Goal: Information Seeking & Learning: Find specific fact

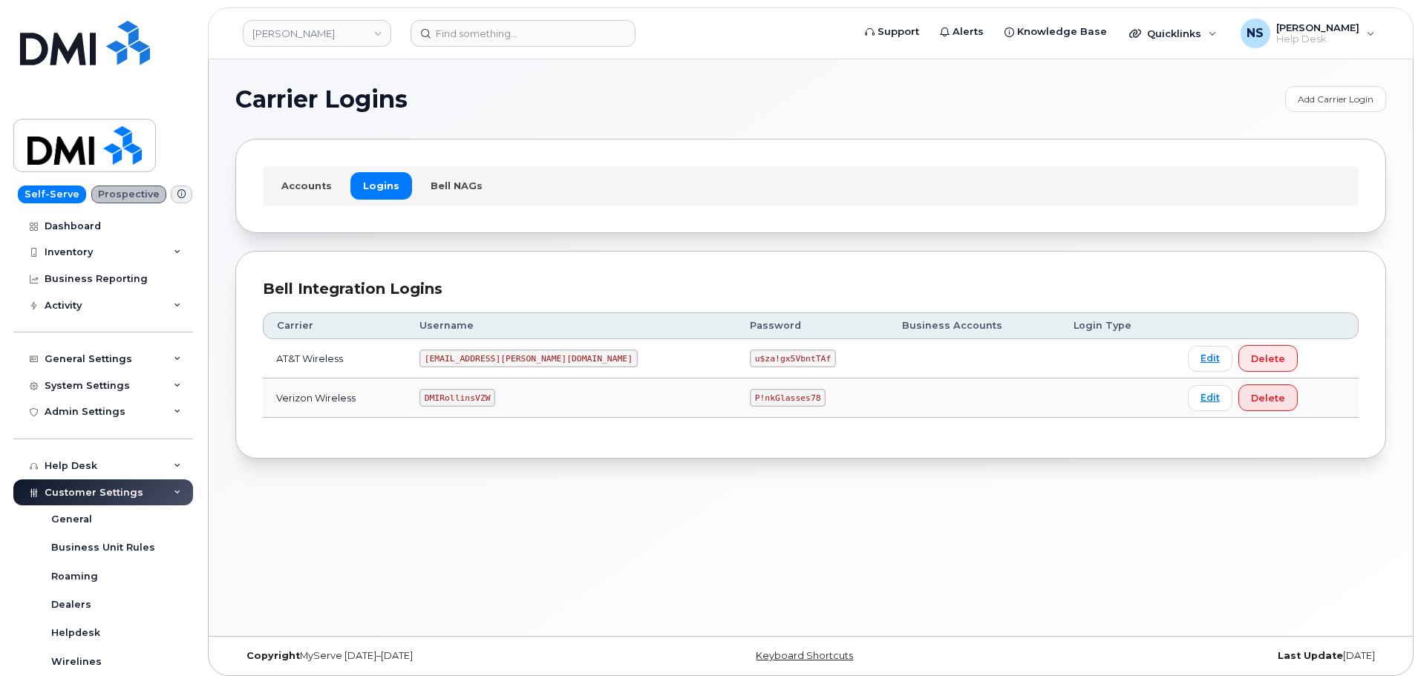
click at [479, 404] on code "DMIRollinsVZW" at bounding box center [457, 398] width 76 height 18
click at [508, 347] on td "[EMAIL_ADDRESS][PERSON_NAME][DOMAIN_NAME]" at bounding box center [571, 358] width 330 height 39
click at [507, 350] on code "[EMAIL_ADDRESS][PERSON_NAME][DOMAIN_NAME]" at bounding box center [528, 359] width 218 height 18
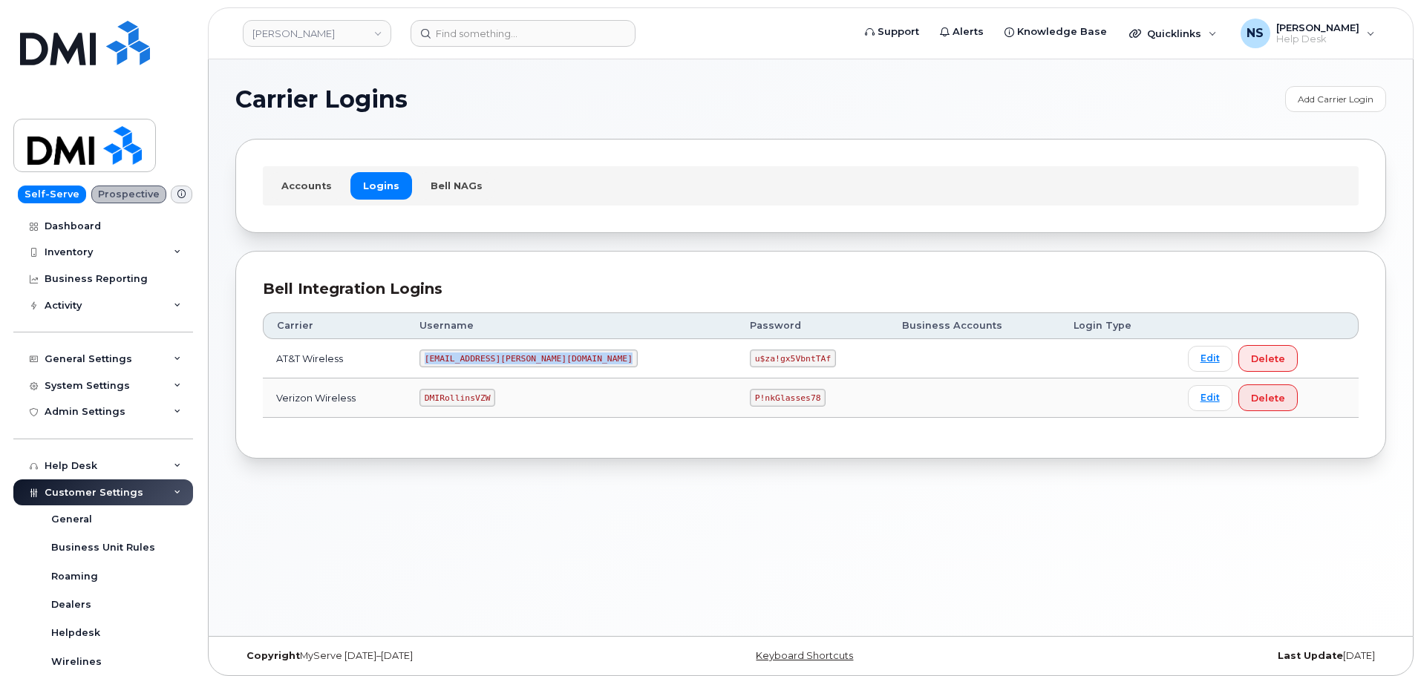
click at [507, 351] on code "MS-Rollins@dminc.com" at bounding box center [528, 359] width 218 height 18
copy code "MS-Rollins@dminc.com"
click at [736, 334] on th "Password" at bounding box center [812, 325] width 152 height 27
click at [750, 356] on code "u$za!gx5VbntTAf" at bounding box center [793, 359] width 86 height 18
click at [750, 355] on code "u$za!gx5VbntTAf" at bounding box center [793, 359] width 86 height 18
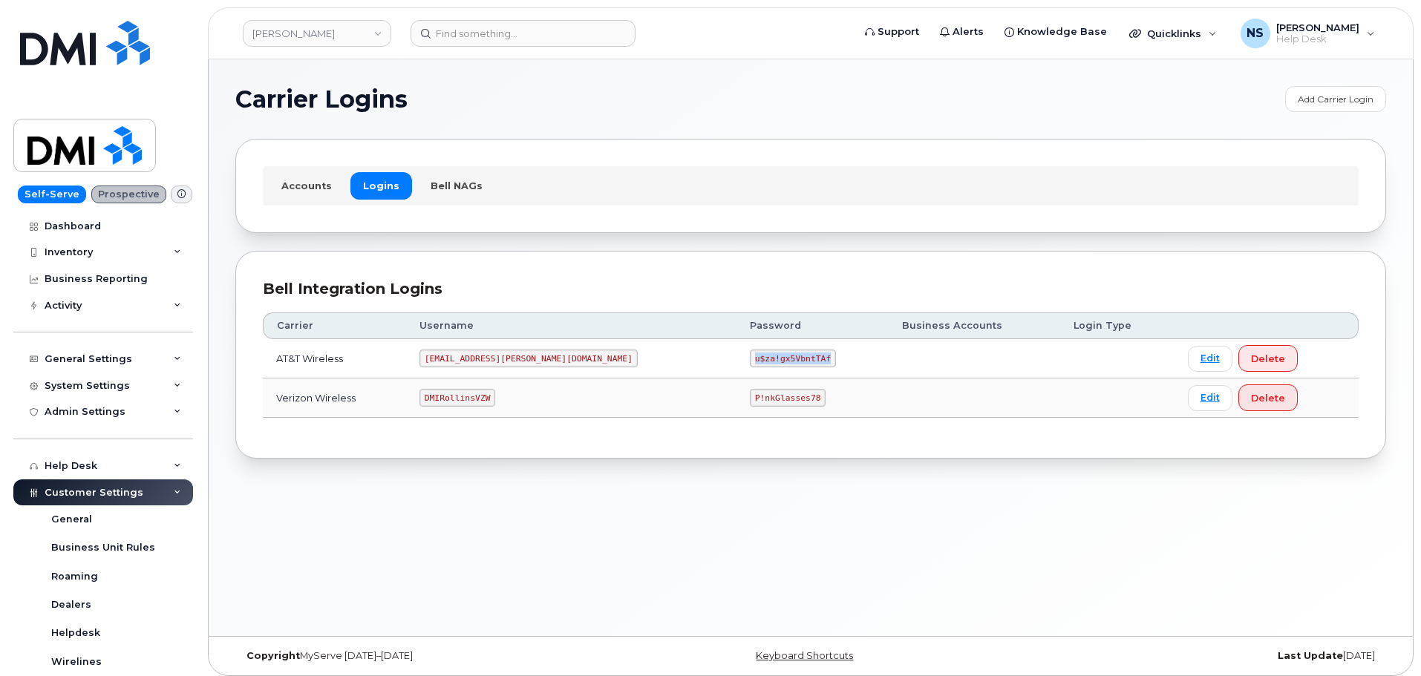
click at [750, 354] on code "u$za!gx5VbntTAf" at bounding box center [793, 359] width 86 height 18
copy code "u$za!gx5VbntTAf"
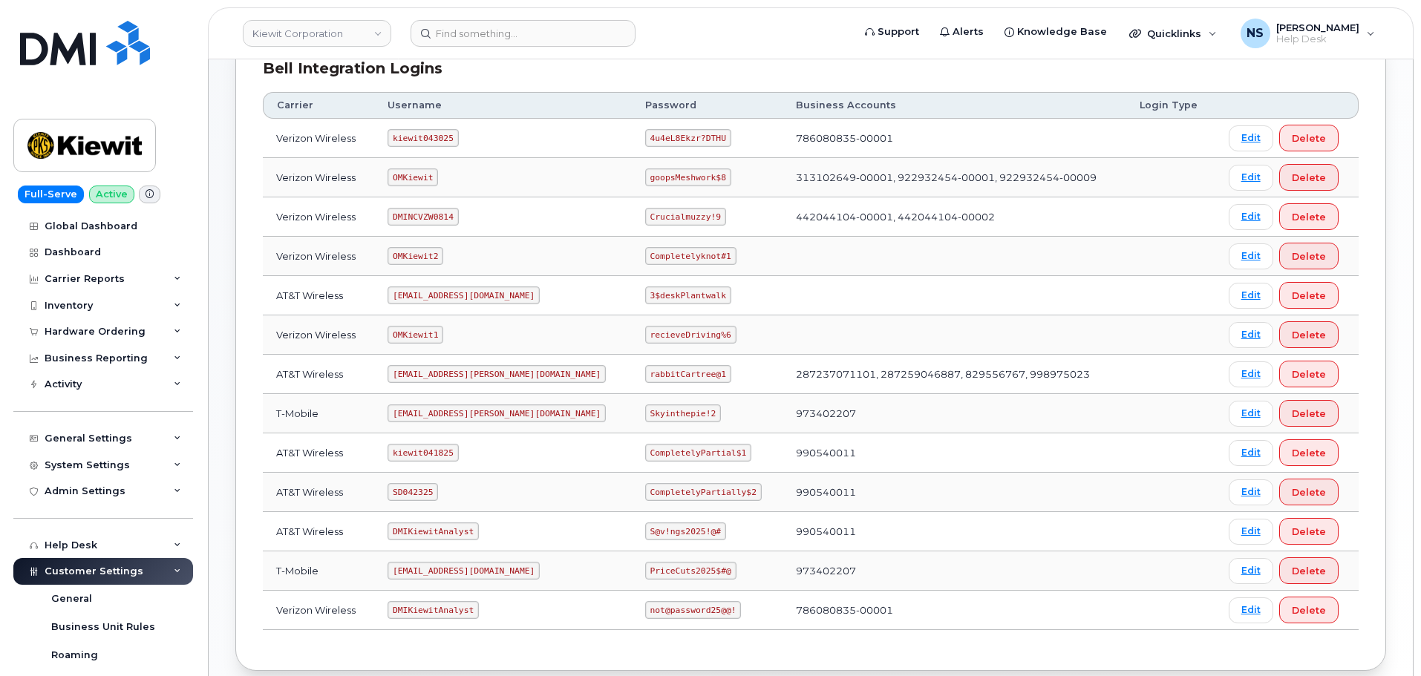
scroll to position [153, 0]
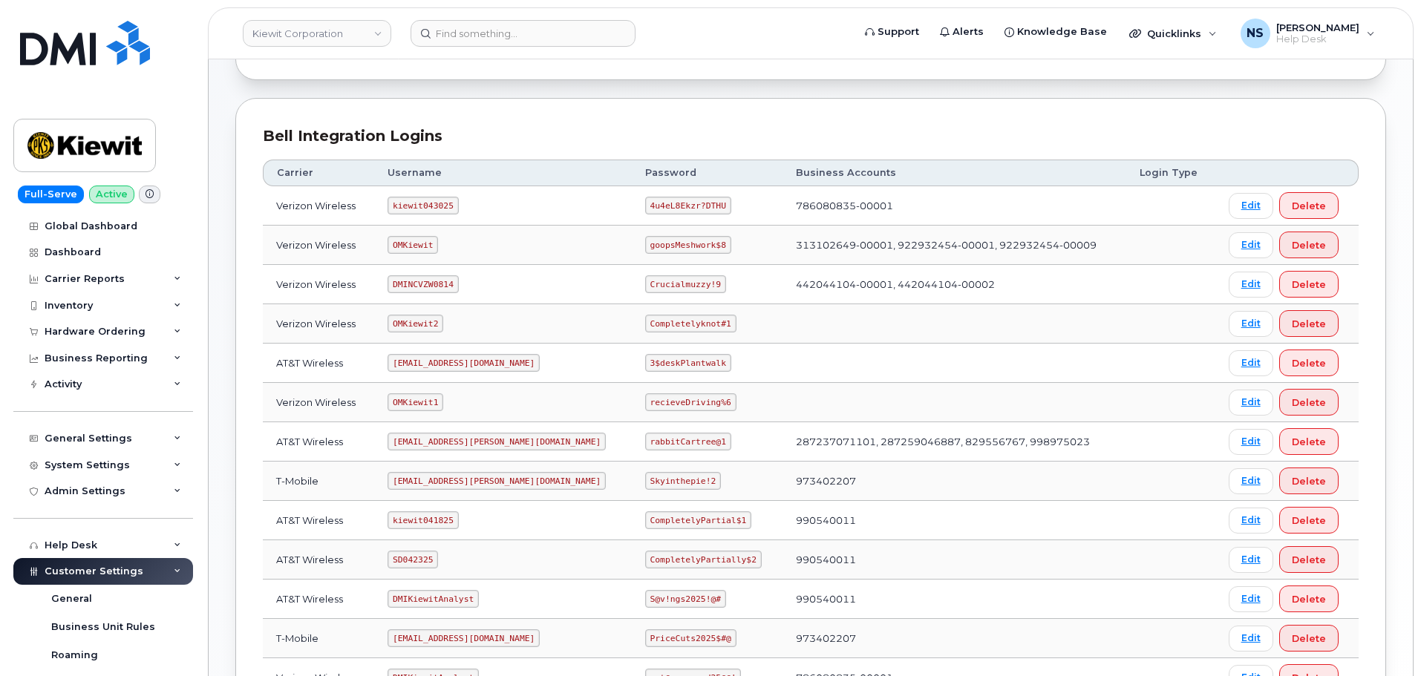
click at [427, 203] on code "kiewit043025" at bounding box center [422, 206] width 71 height 18
click at [414, 206] on code "kiewit043025" at bounding box center [422, 206] width 71 height 18
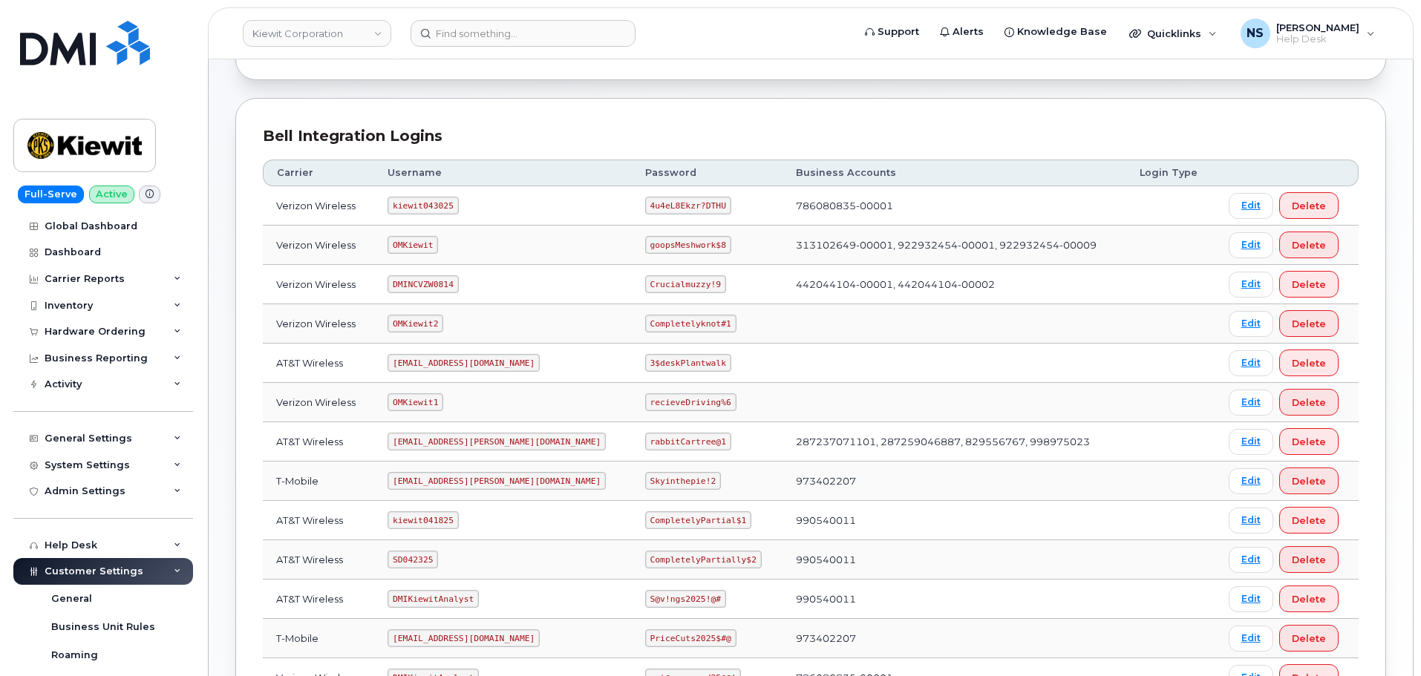
click at [645, 203] on code "4u4eL8Ekzr?DTHU" at bounding box center [688, 206] width 86 height 18
copy code "4u4eL8Ekzr?DTHU"
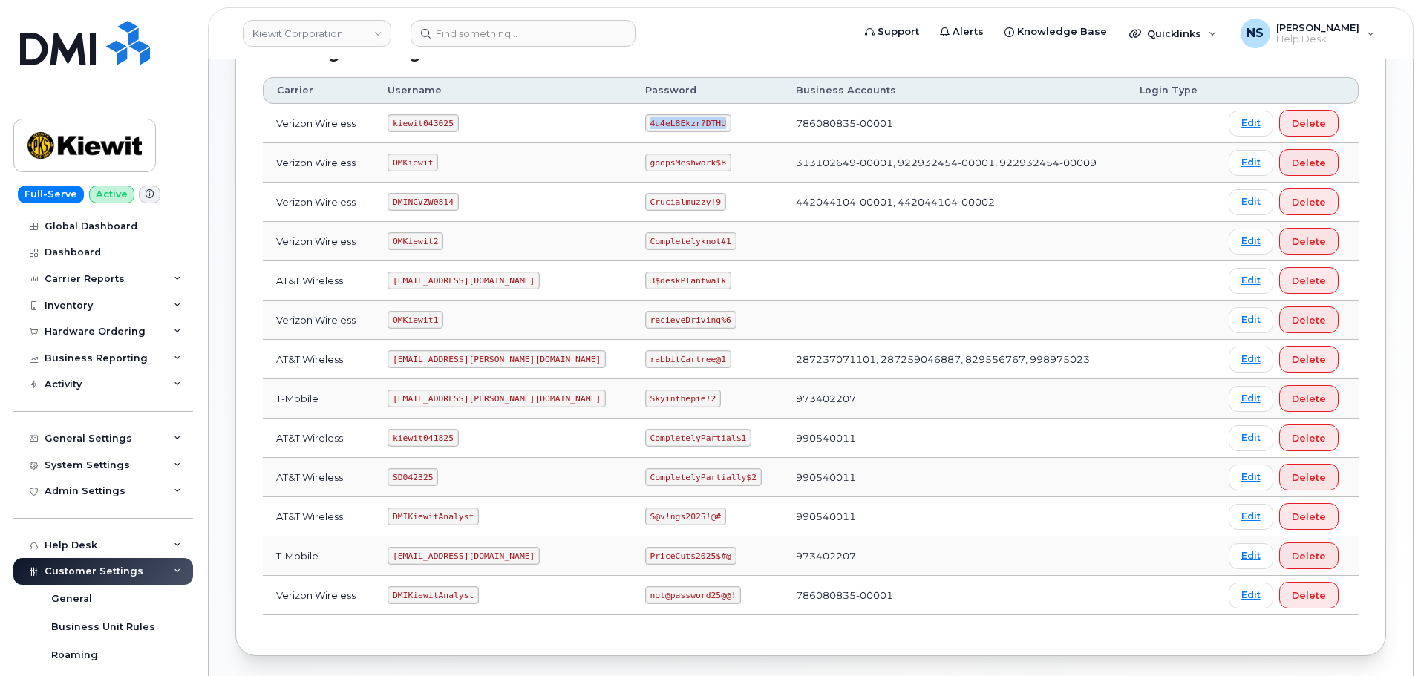
scroll to position [301, 0]
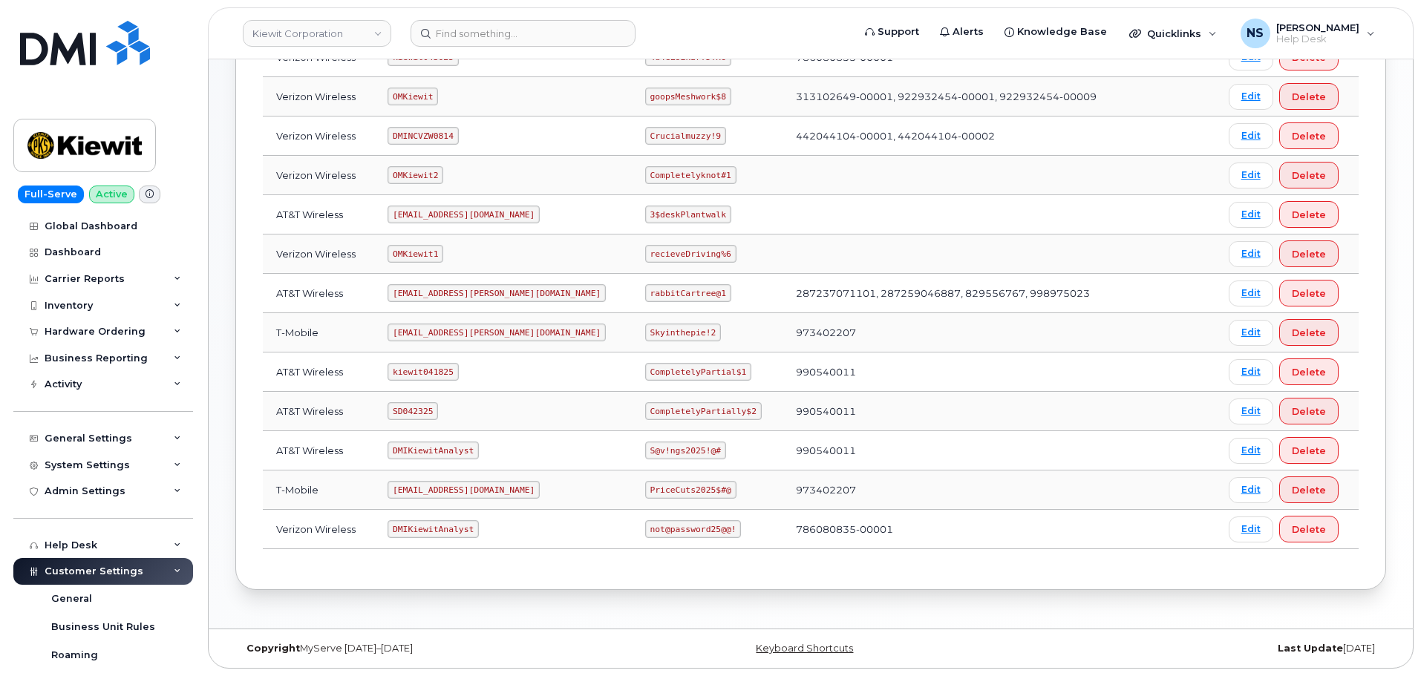
click at [428, 293] on code "[EMAIL_ADDRESS][PERSON_NAME][DOMAIN_NAME]" at bounding box center [496, 293] width 218 height 18
copy code "[EMAIL_ADDRESS][PERSON_NAME][DOMAIN_NAME]"
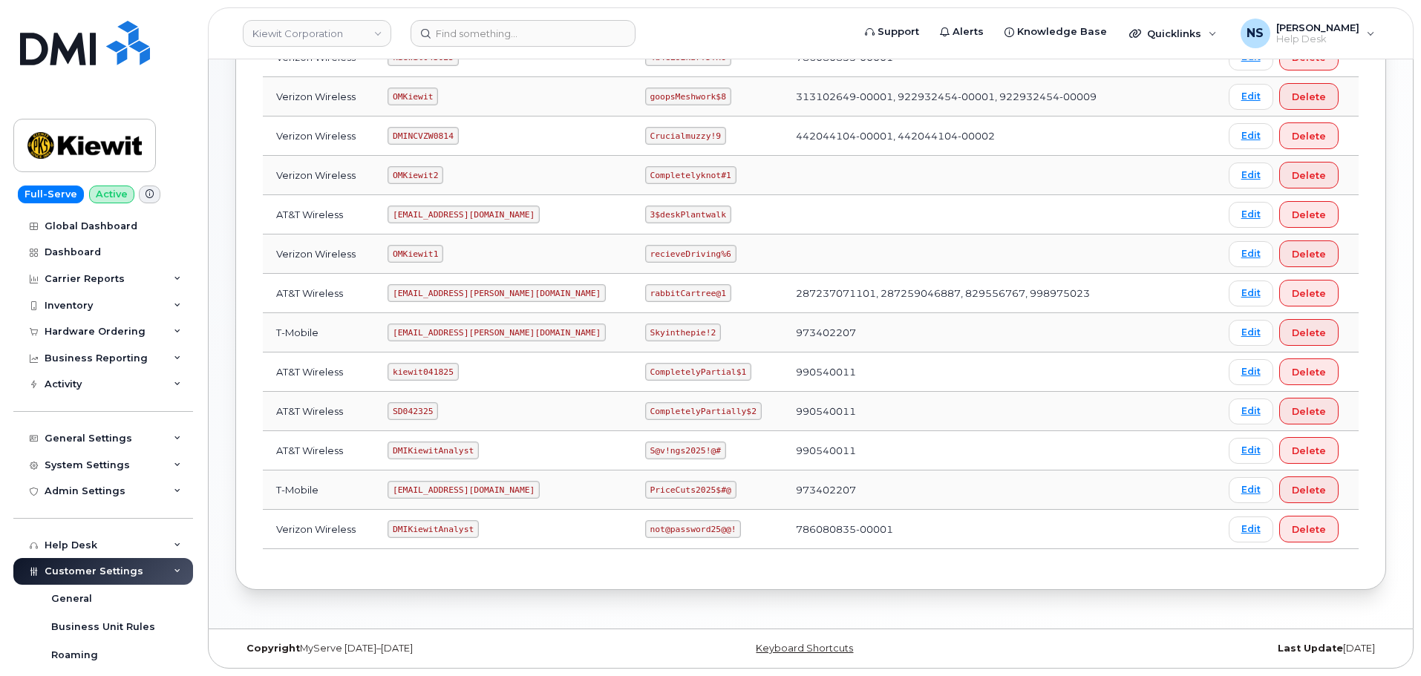
click at [645, 289] on code "rabbitCartree@1" at bounding box center [688, 293] width 86 height 18
copy code "rabbitCartree@1"
click at [412, 376] on code "kiewit041825" at bounding box center [422, 372] width 71 height 18
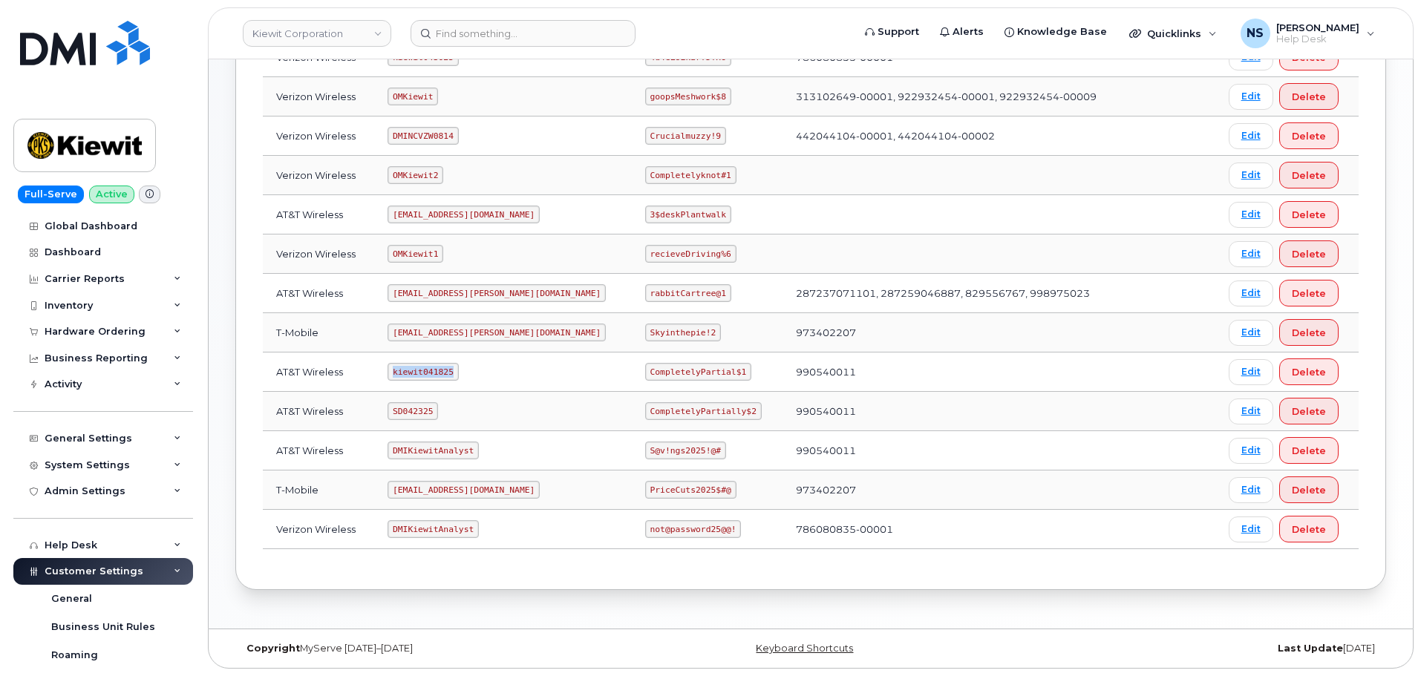
click at [412, 376] on code "kiewit041825" at bounding box center [422, 372] width 71 height 18
copy code "kiewit041825"
click at [645, 373] on code "CompletelyPartial$1" at bounding box center [698, 372] width 106 height 18
click at [645, 372] on code "CompletelyPartial$1" at bounding box center [698, 372] width 106 height 18
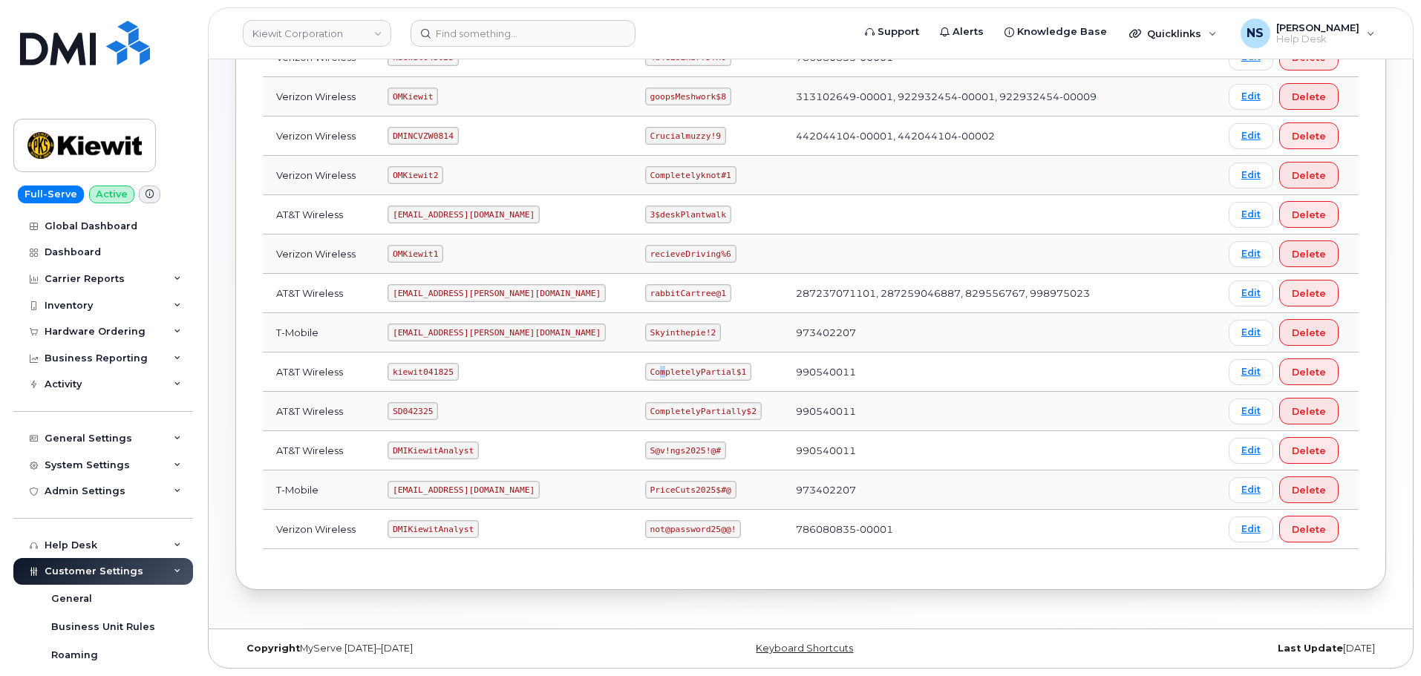
click at [645, 372] on code "CompletelyPartial$1" at bounding box center [698, 372] width 106 height 18
copy code "CompletelyPartial$1"
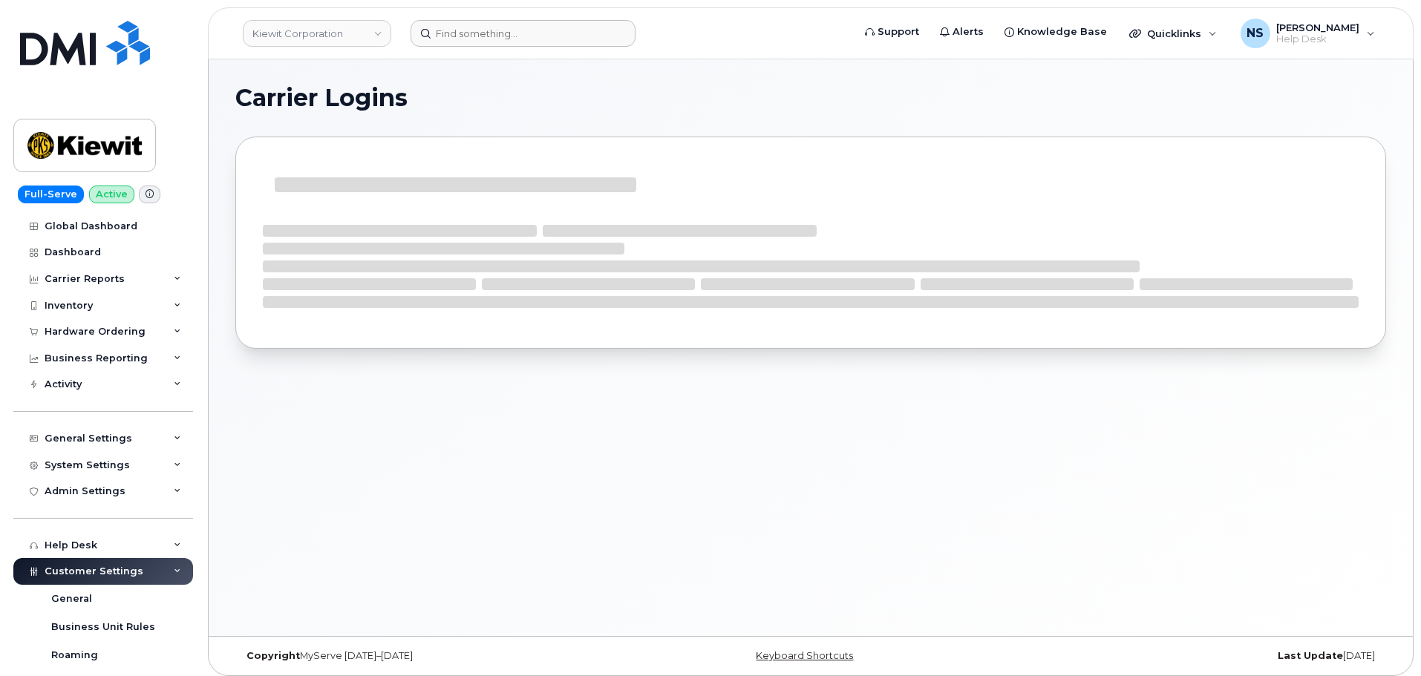
click at [488, 45] on header "Kiewit Corporation Support Alerts Knowledge Base Quicklinks Suspend / Cancel De…" at bounding box center [810, 33] width 1205 height 52
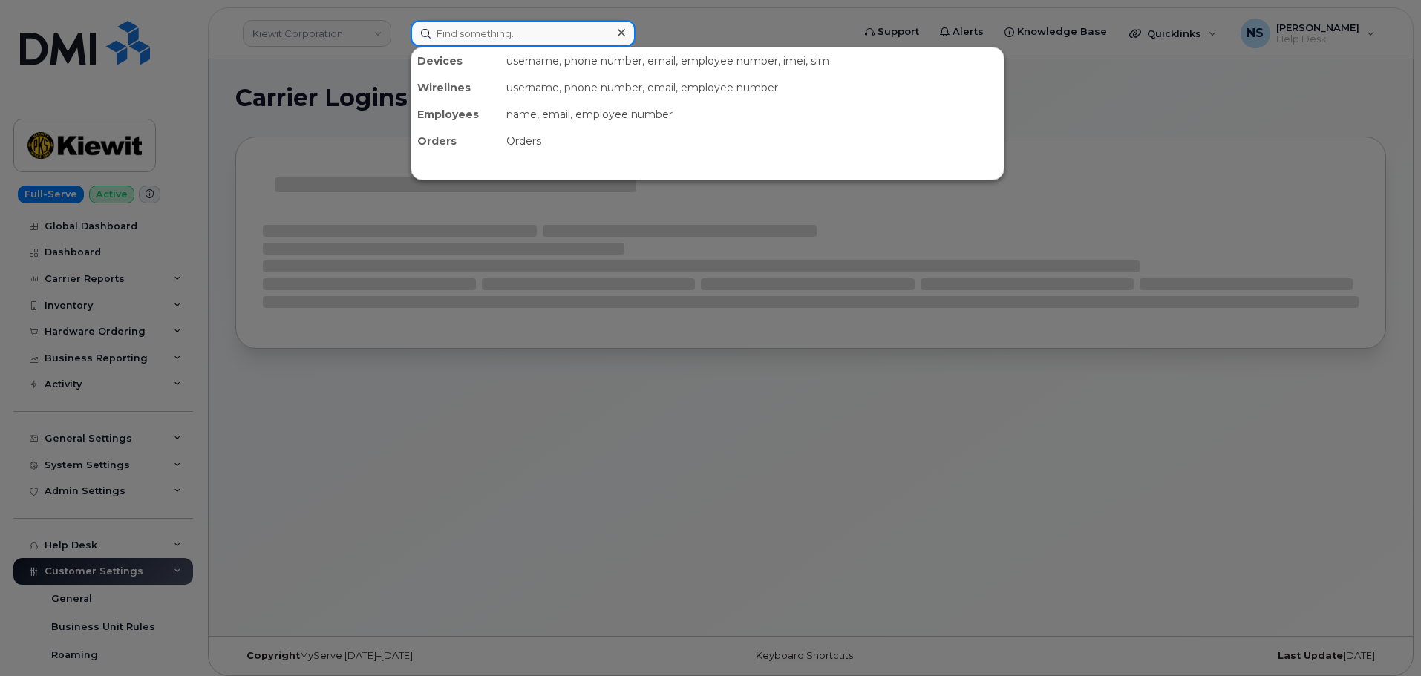
click at [487, 42] on input at bounding box center [522, 33] width 225 height 27
paste input "531-232-7753"
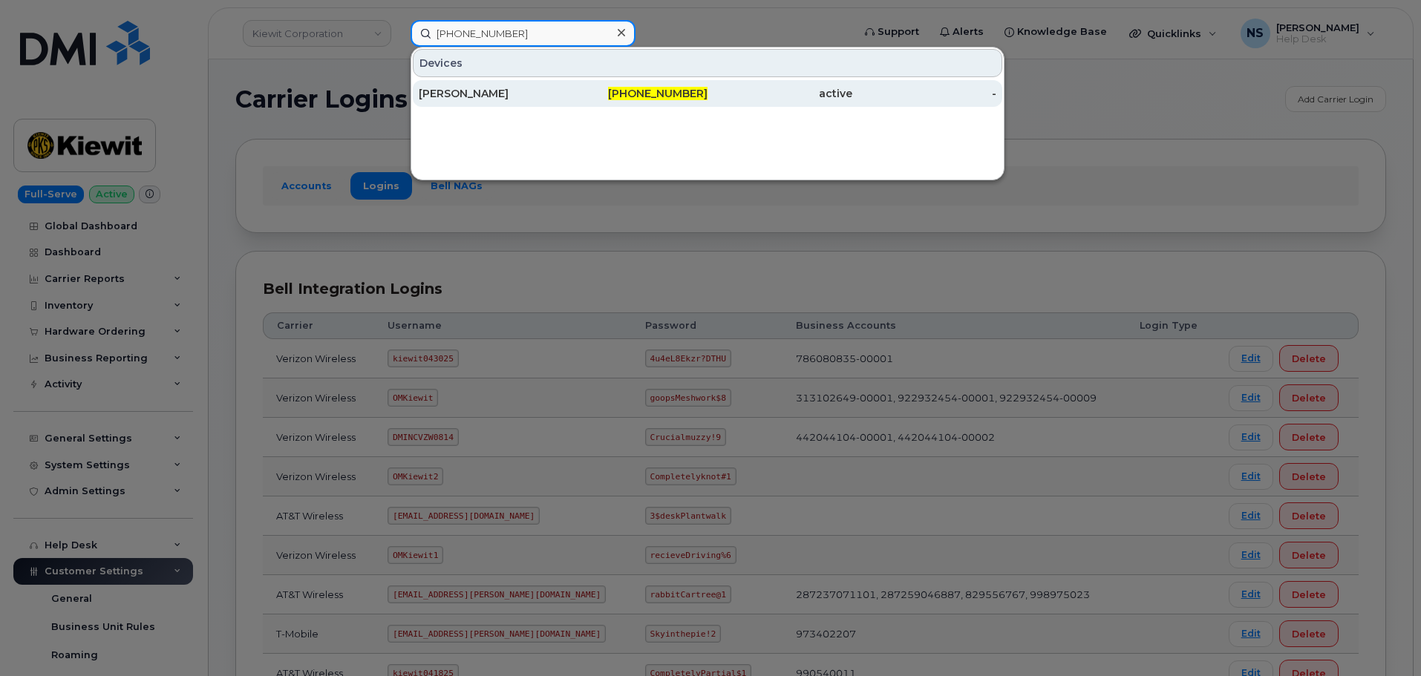
type input "531-232-7753"
drag, startPoint x: 560, startPoint y: 92, endPoint x: 540, endPoint y: 87, distance: 20.7
click at [559, 91] on div "ALVARO MONCALEANO" at bounding box center [491, 93] width 145 height 15
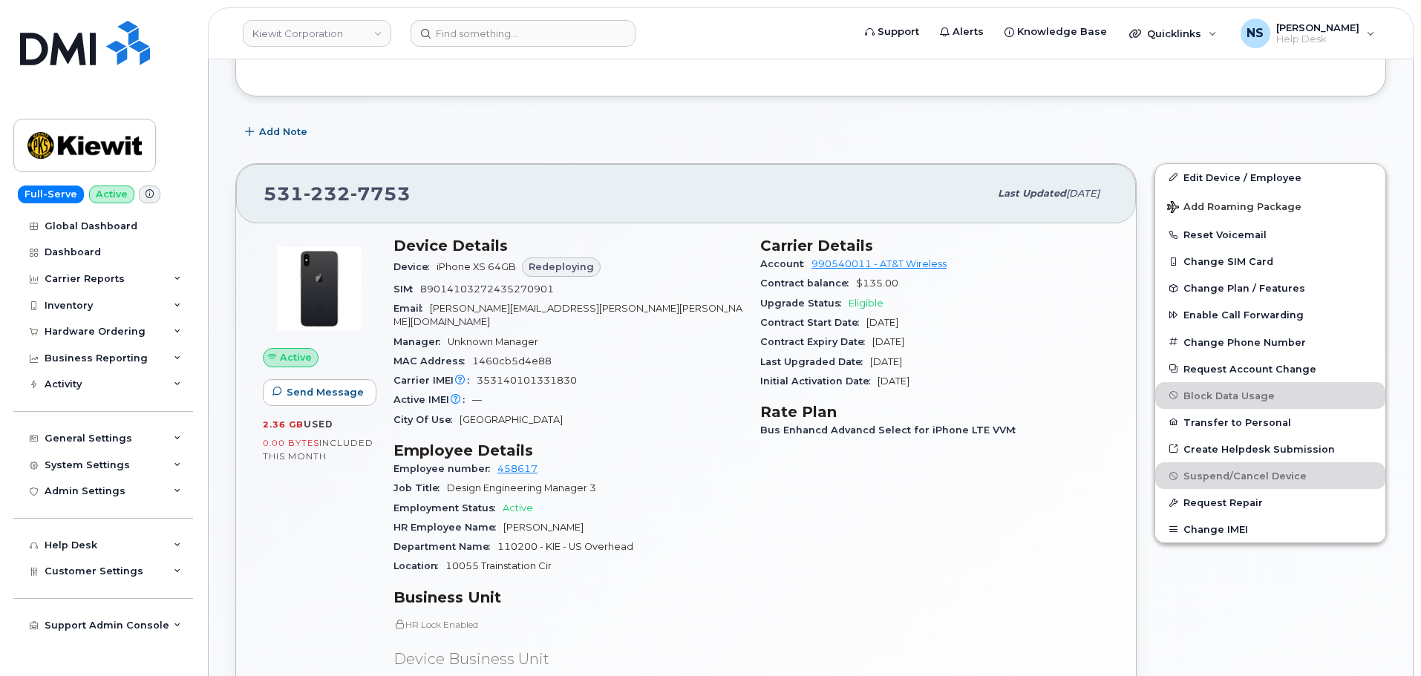
scroll to position [223, 0]
drag, startPoint x: 811, startPoint y: 262, endPoint x: 860, endPoint y: 245, distance: 52.6
click at [865, 255] on div "Account 990540011 - AT&T Wireless" at bounding box center [934, 262] width 349 height 19
click at [804, 262] on span "Account" at bounding box center [785, 262] width 51 height 11
drag, startPoint x: 809, startPoint y: 264, endPoint x: 788, endPoint y: 199, distance: 68.8
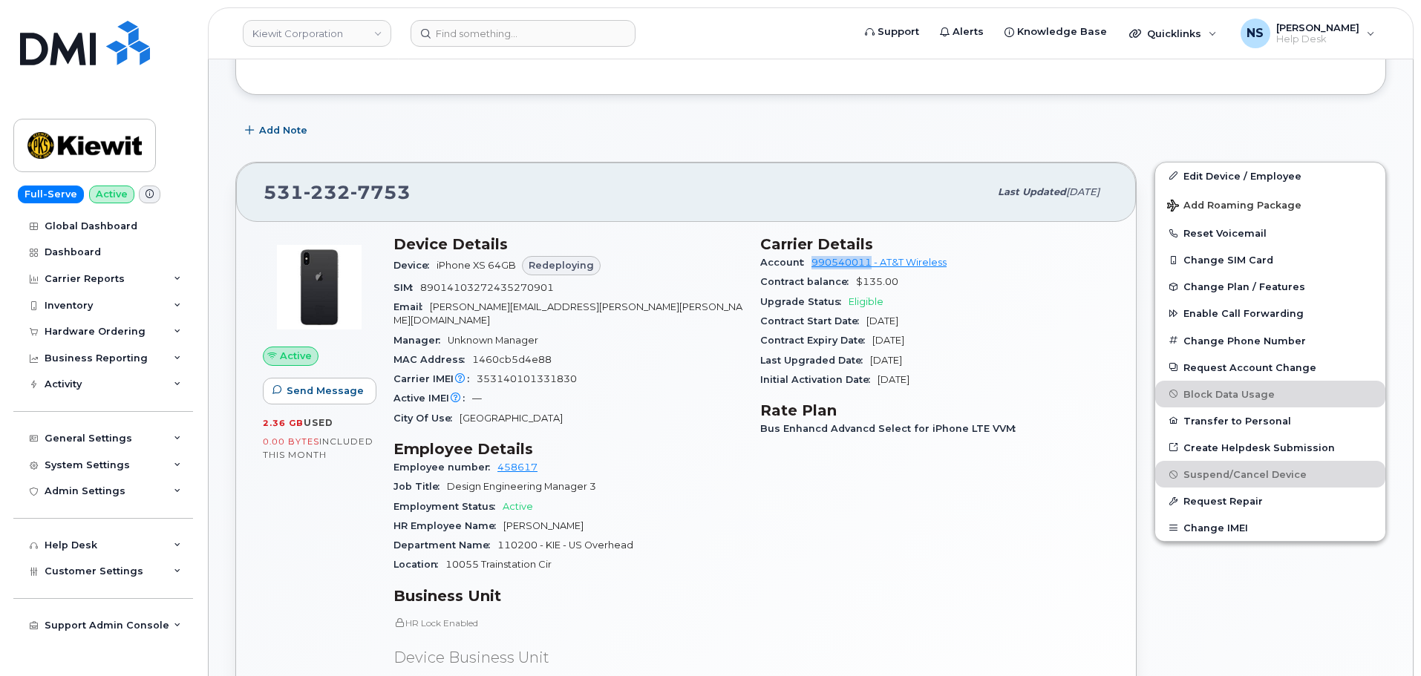
click at [871, 267] on div "Account 990540011 - AT&T Wireless" at bounding box center [934, 262] width 349 height 19
copy link "990540011"
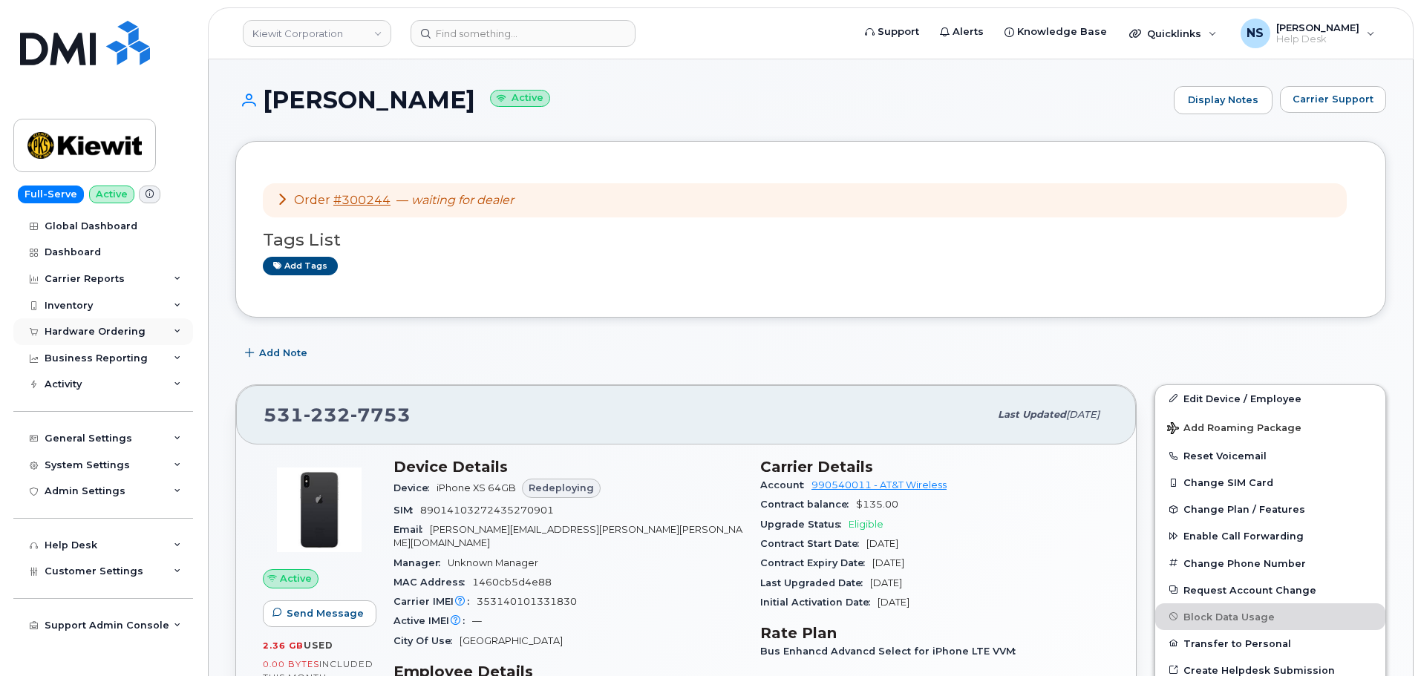
click at [107, 324] on div "Hardware Ordering" at bounding box center [103, 331] width 180 height 27
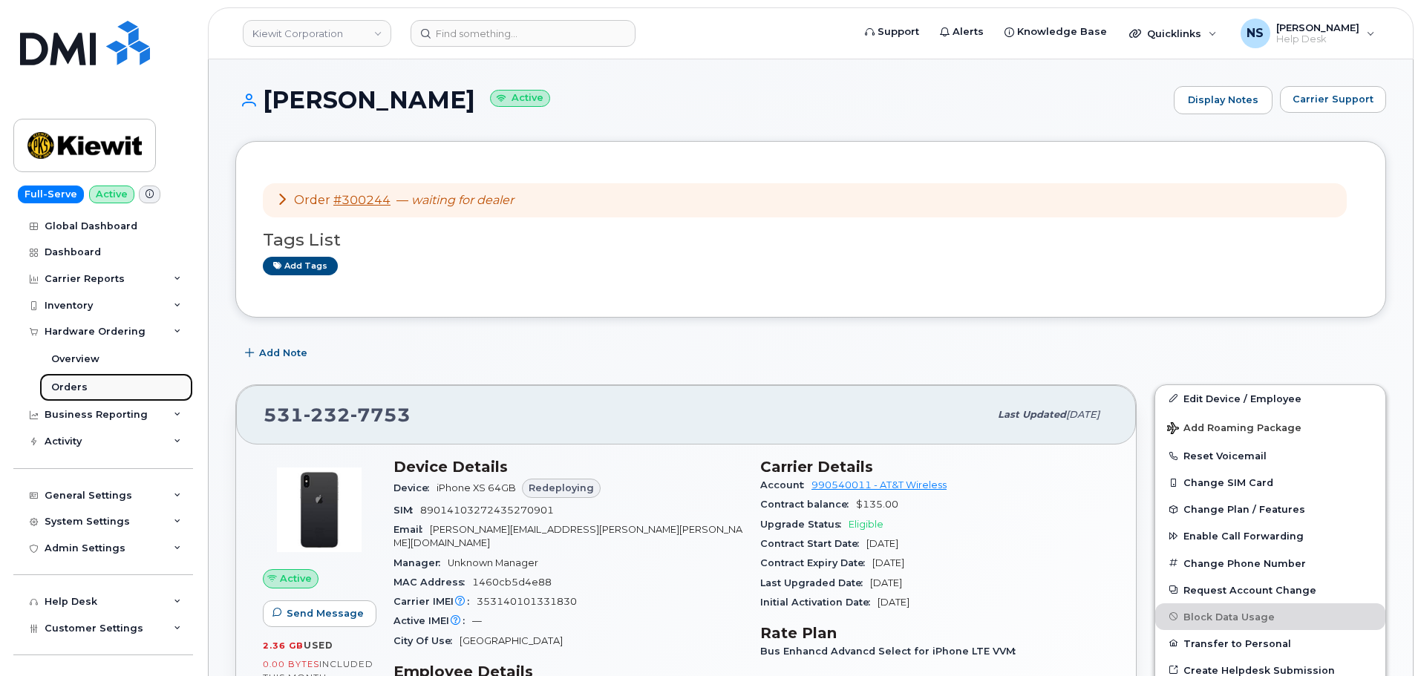
click at [104, 380] on link "Orders" at bounding box center [116, 387] width 154 height 28
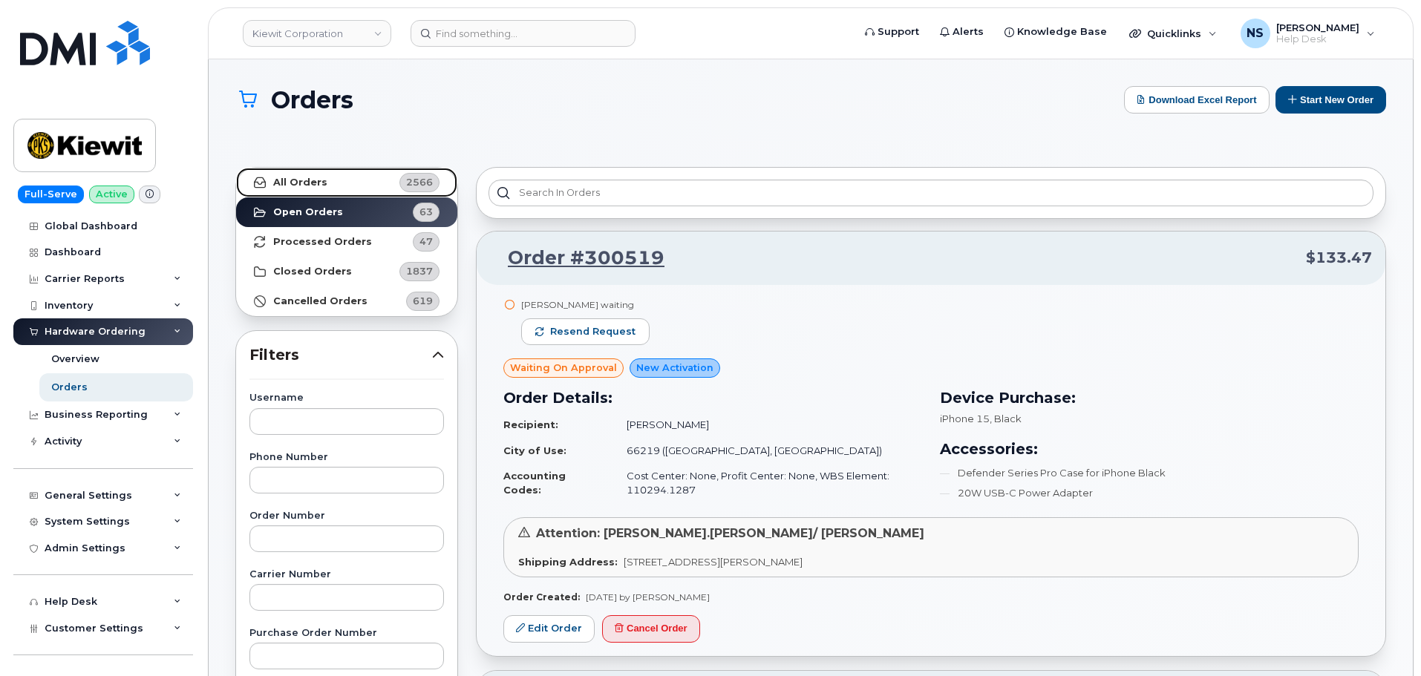
click at [359, 186] on link "All Orders 2566" at bounding box center [346, 183] width 221 height 30
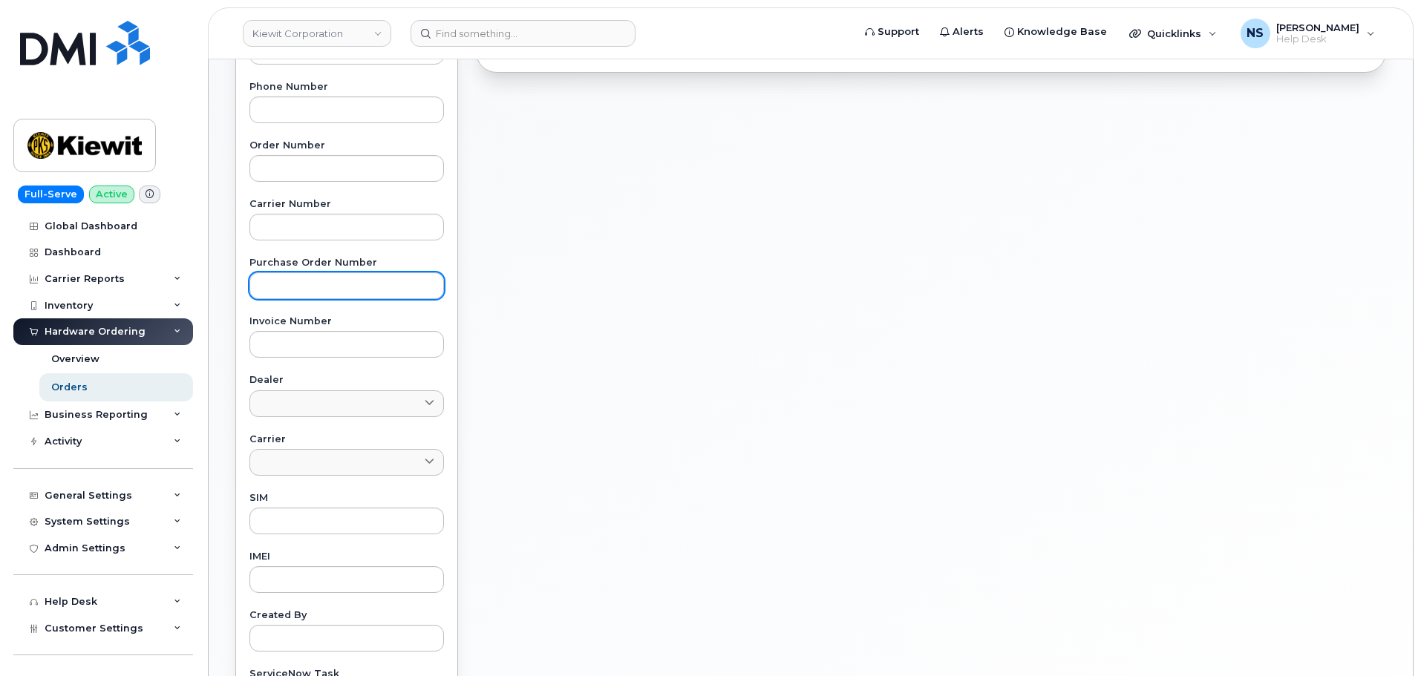
scroll to position [371, 0]
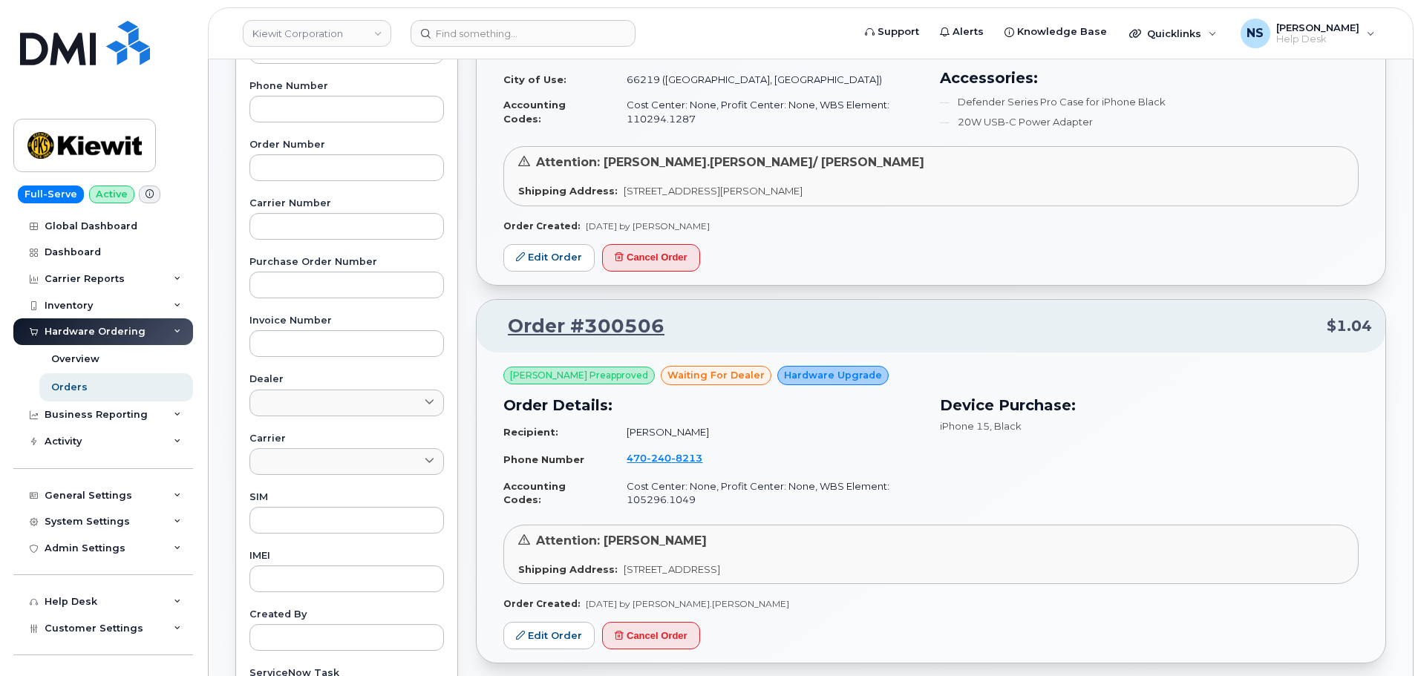
click at [349, 192] on div "Username Phone Number Order Number Carrier Number Purchase Order Number Invoice…" at bounding box center [347, 365] width 230 height 687
click at [351, 181] on div "Username Phone Number Order Number Carrier Number Purchase Order Number Invoice…" at bounding box center [347, 365] width 230 height 687
click at [338, 192] on div "Username Phone Number Order Number Carrier Number Purchase Order Number Invoice…" at bounding box center [347, 365] width 230 height 687
click at [335, 178] on input "text" at bounding box center [346, 167] width 194 height 27
paste input "300146"
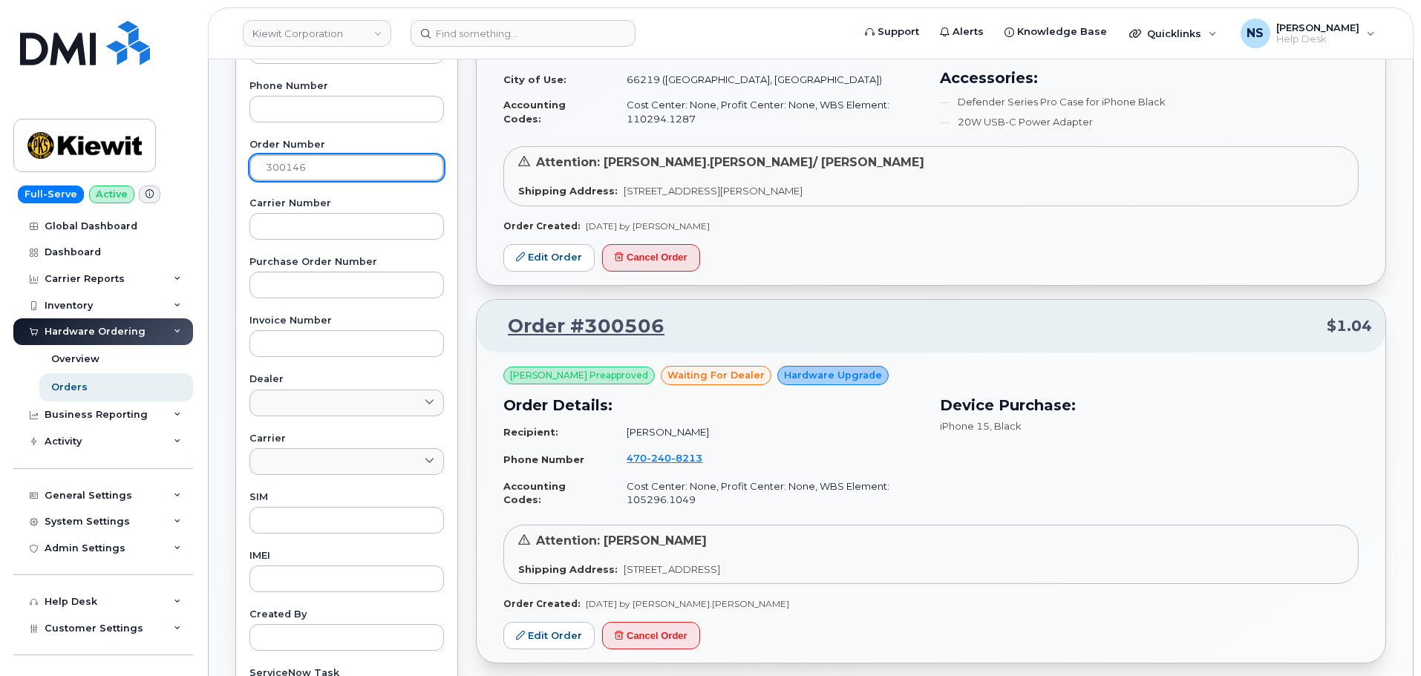
type input "300146"
click at [340, 189] on div "Username Phone Number Order Number 300146 Carrier Number Purchase Order Number …" at bounding box center [347, 365] width 230 height 687
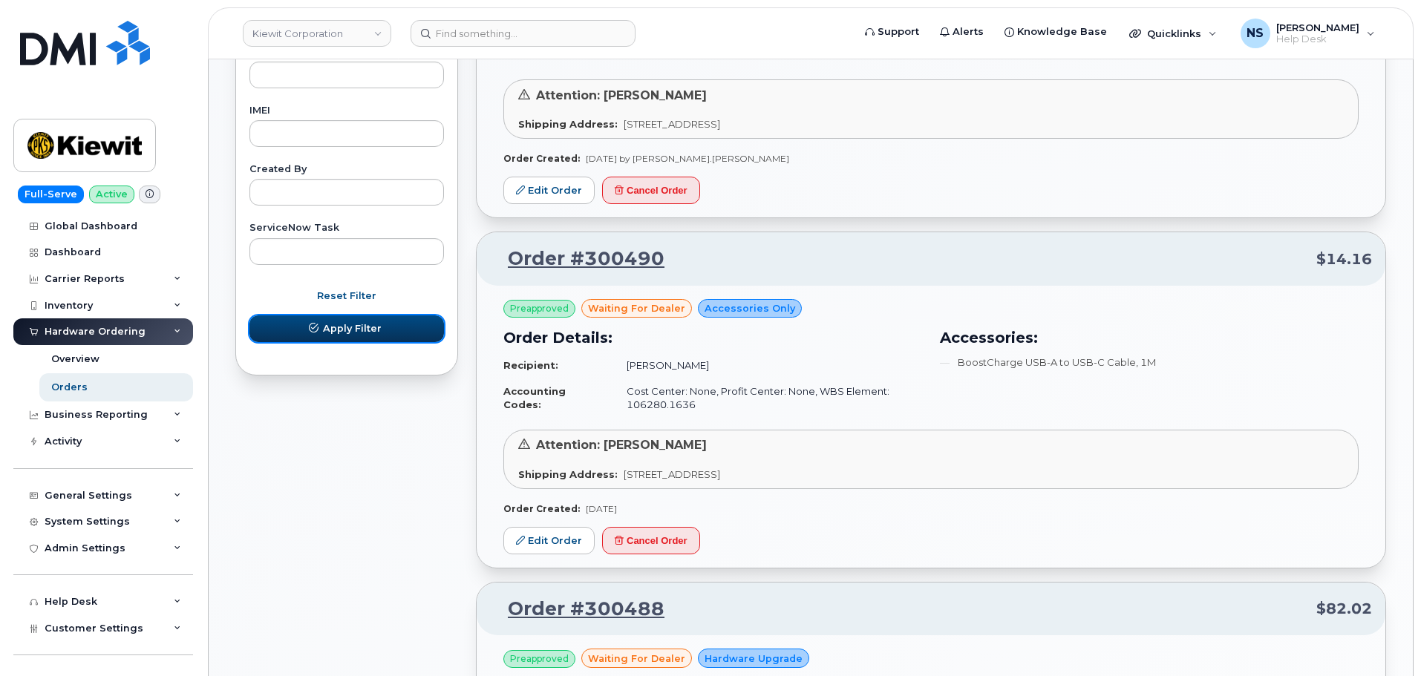
click at [334, 331] on span "Apply Filter" at bounding box center [352, 328] width 59 height 14
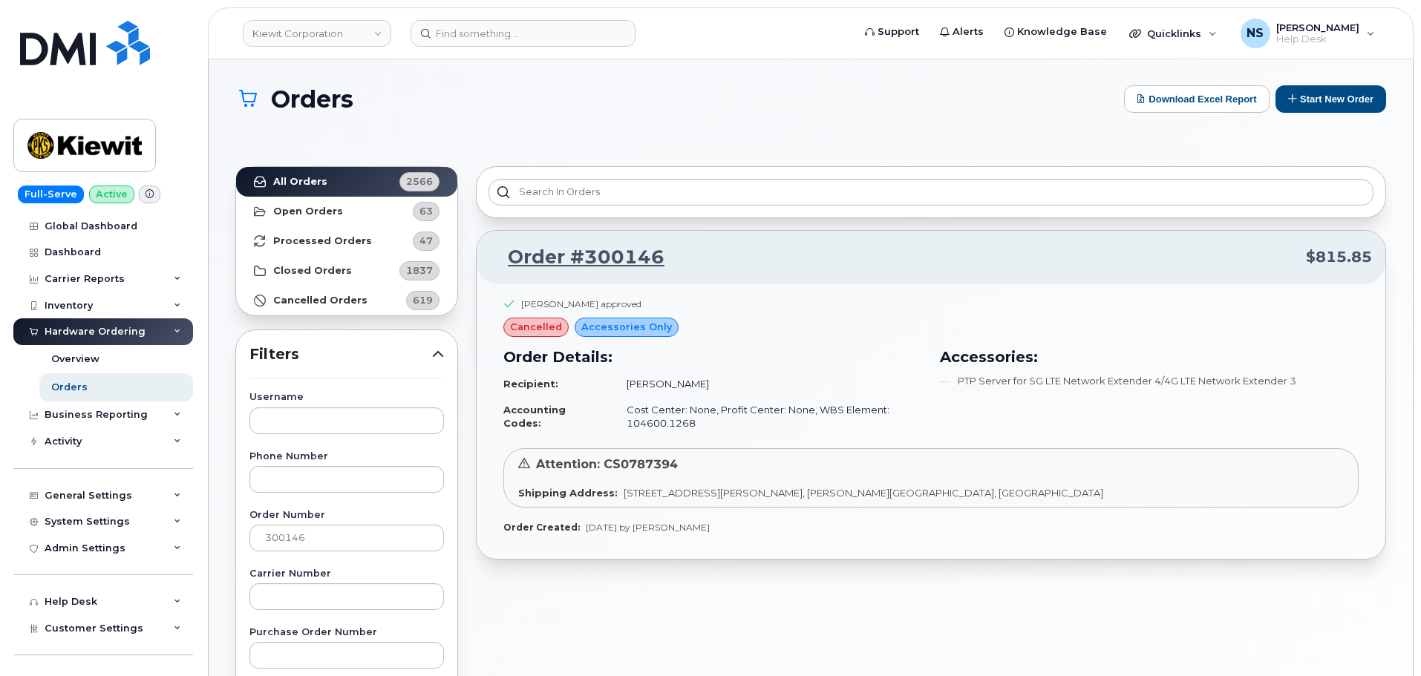
scroll to position [0, 0]
click at [1329, 95] on button "Start New Order" at bounding box center [1330, 99] width 111 height 27
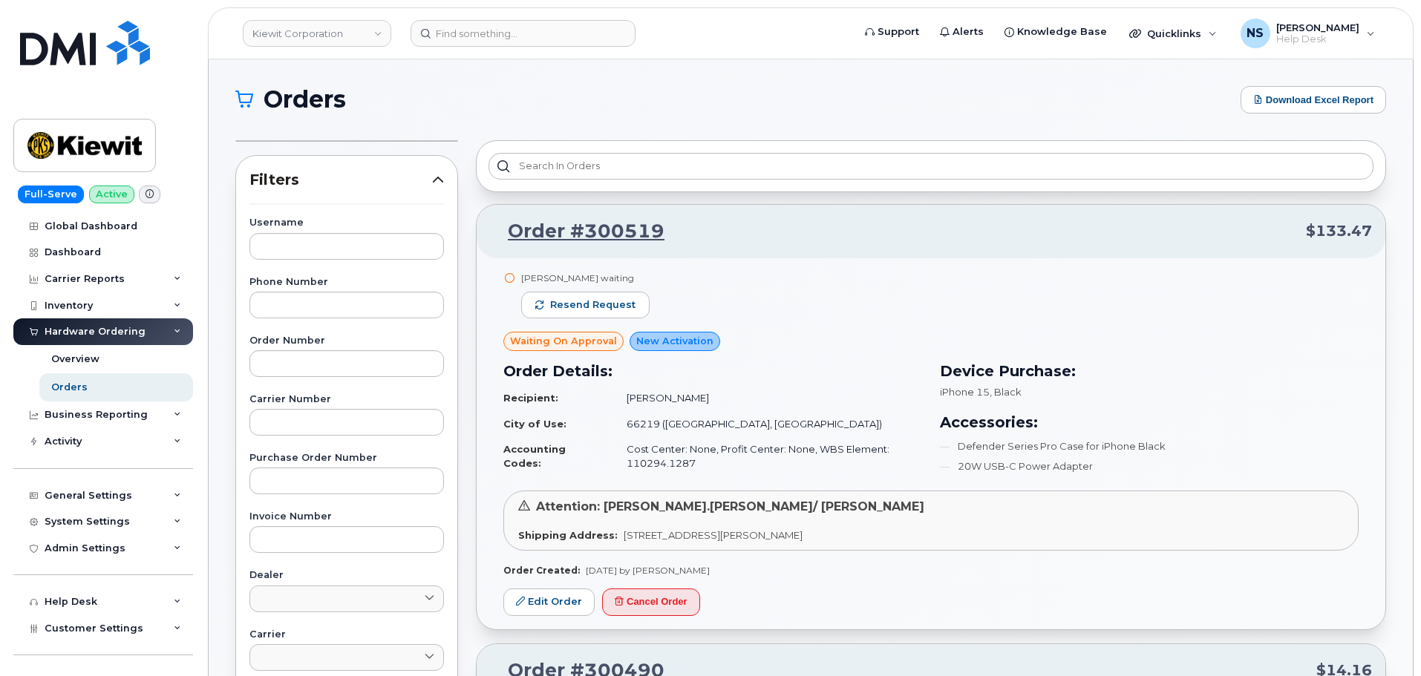
scroll to position [148, 0]
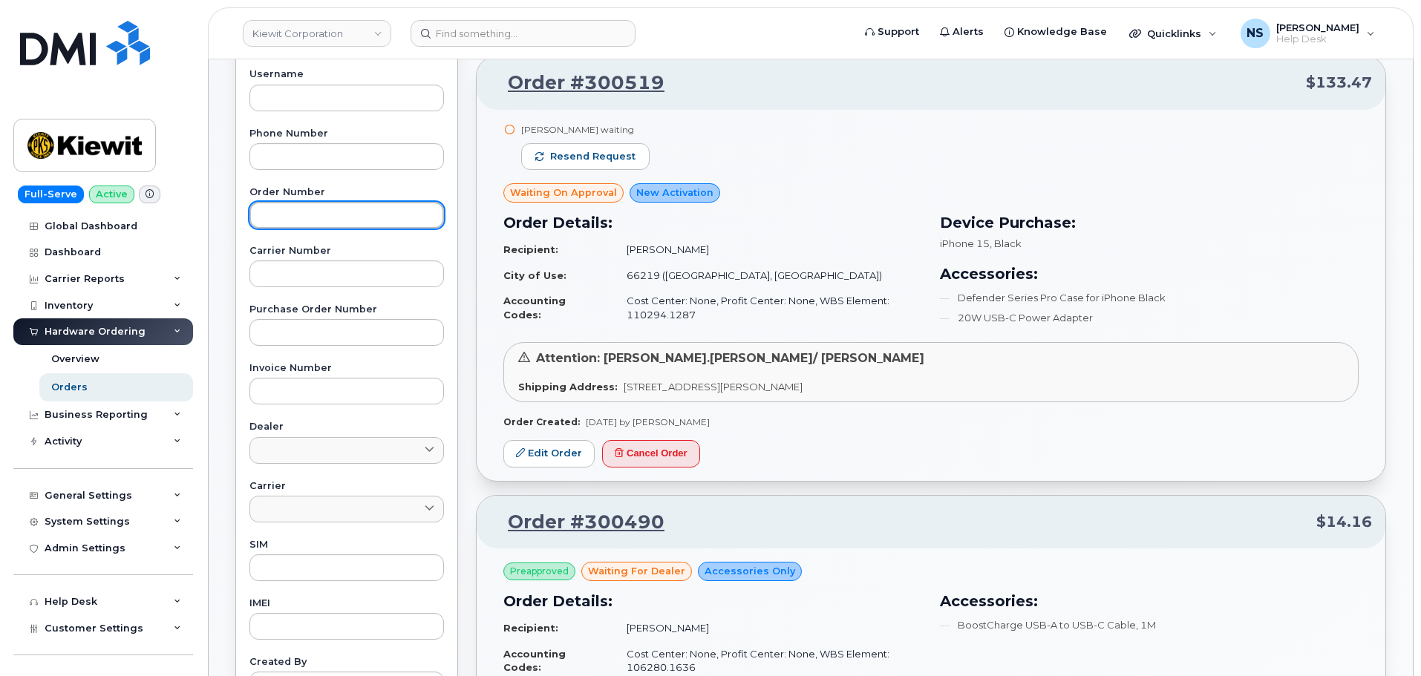
click at [338, 208] on input "text" at bounding box center [346, 215] width 194 height 27
paste input "300146"
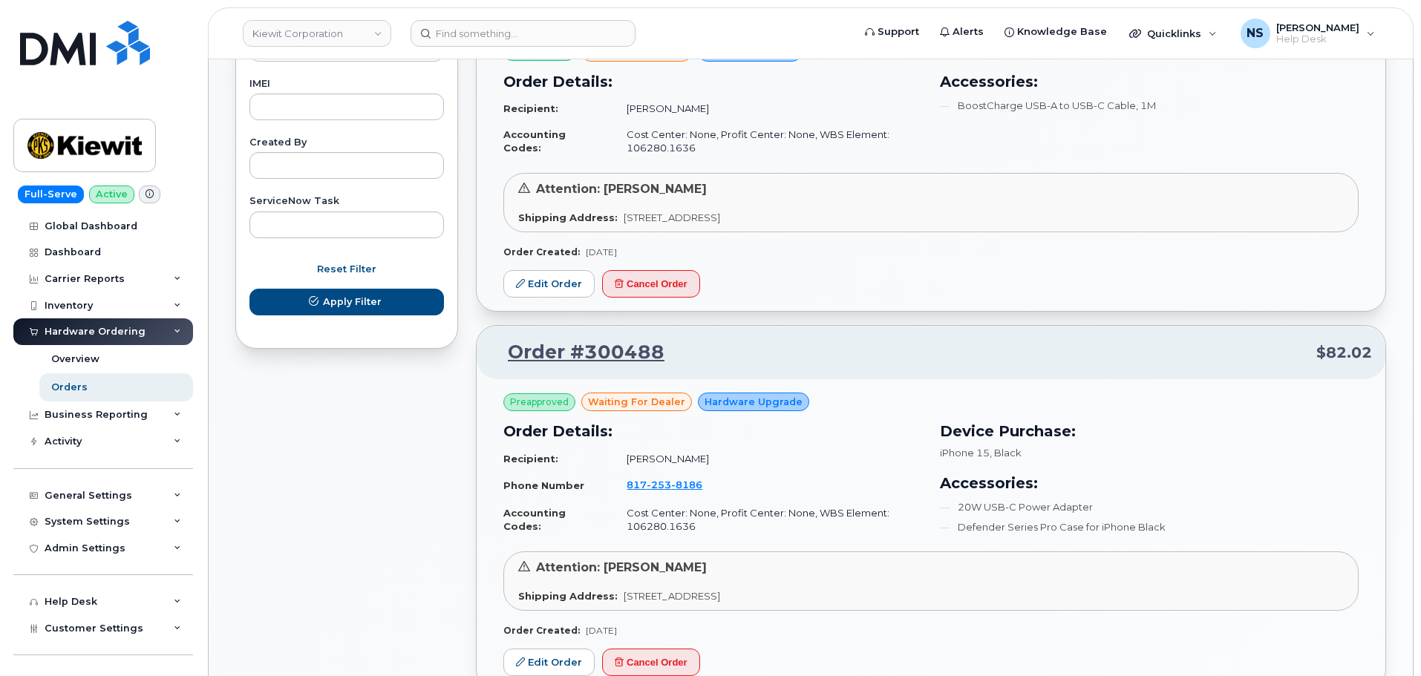
type input "300146"
click at [376, 289] on button "Apply Filter" at bounding box center [346, 302] width 194 height 27
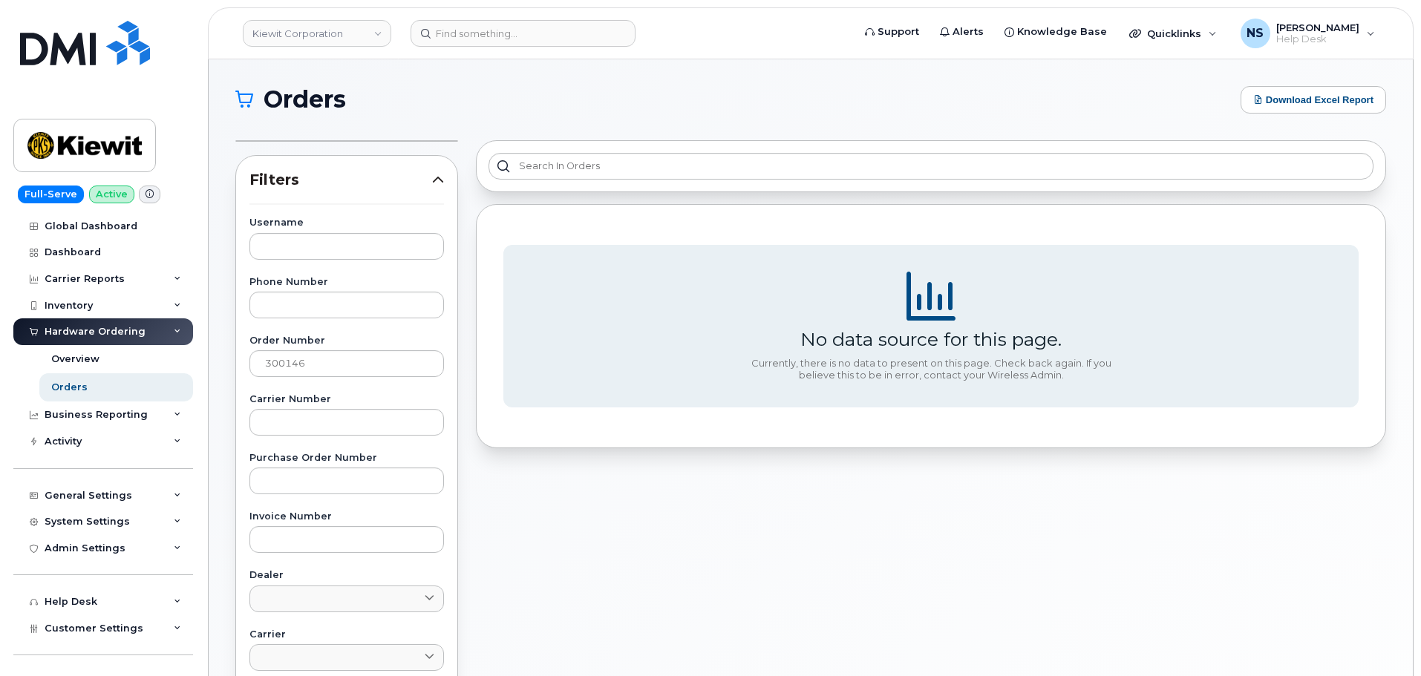
scroll to position [415, 0]
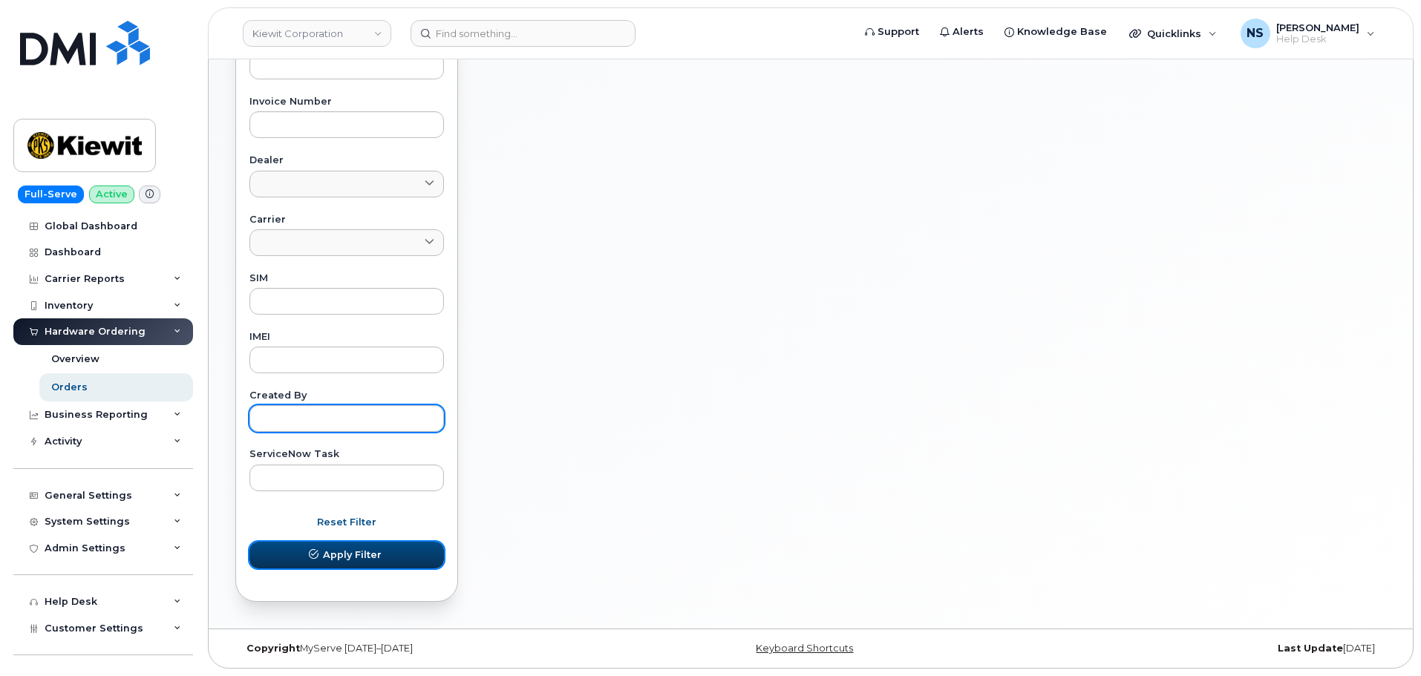
drag, startPoint x: 367, startPoint y: 554, endPoint x: 361, endPoint y: 417, distance: 137.4
click at [366, 555] on span "Apply Filter" at bounding box center [352, 555] width 59 height 14
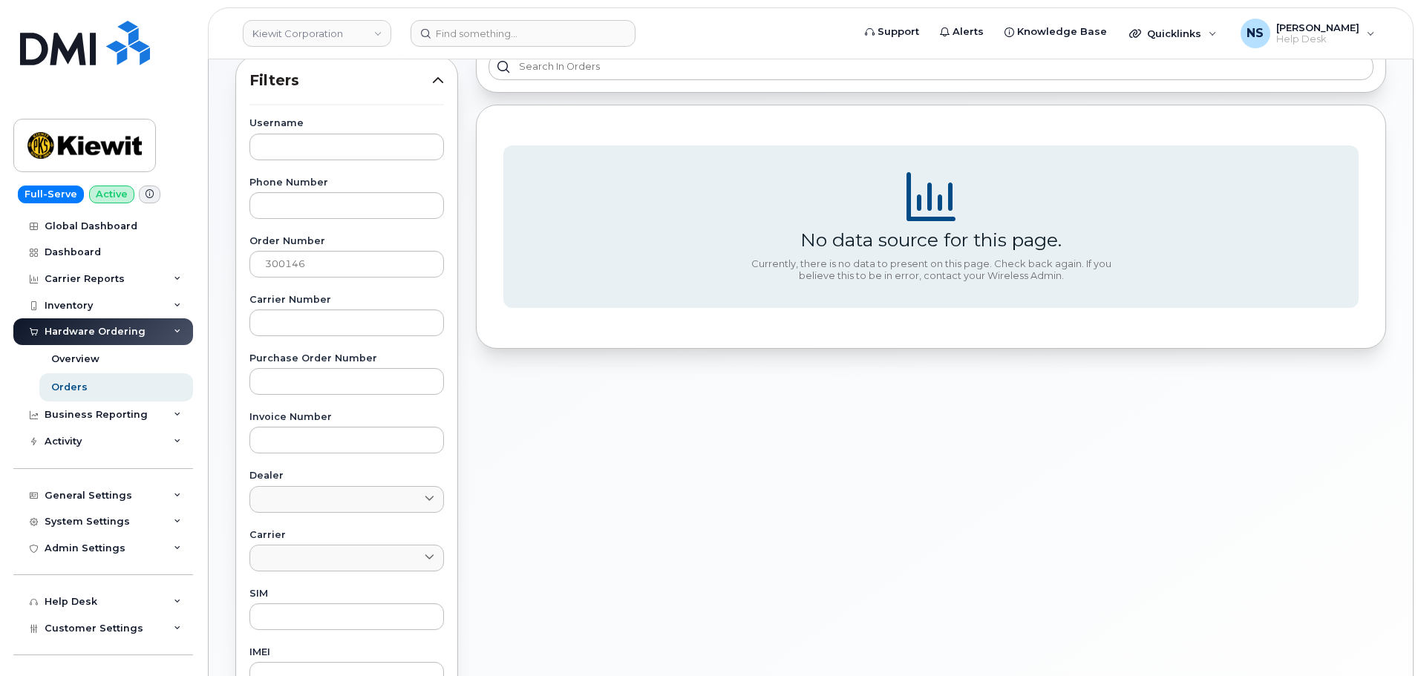
scroll to position [0, 0]
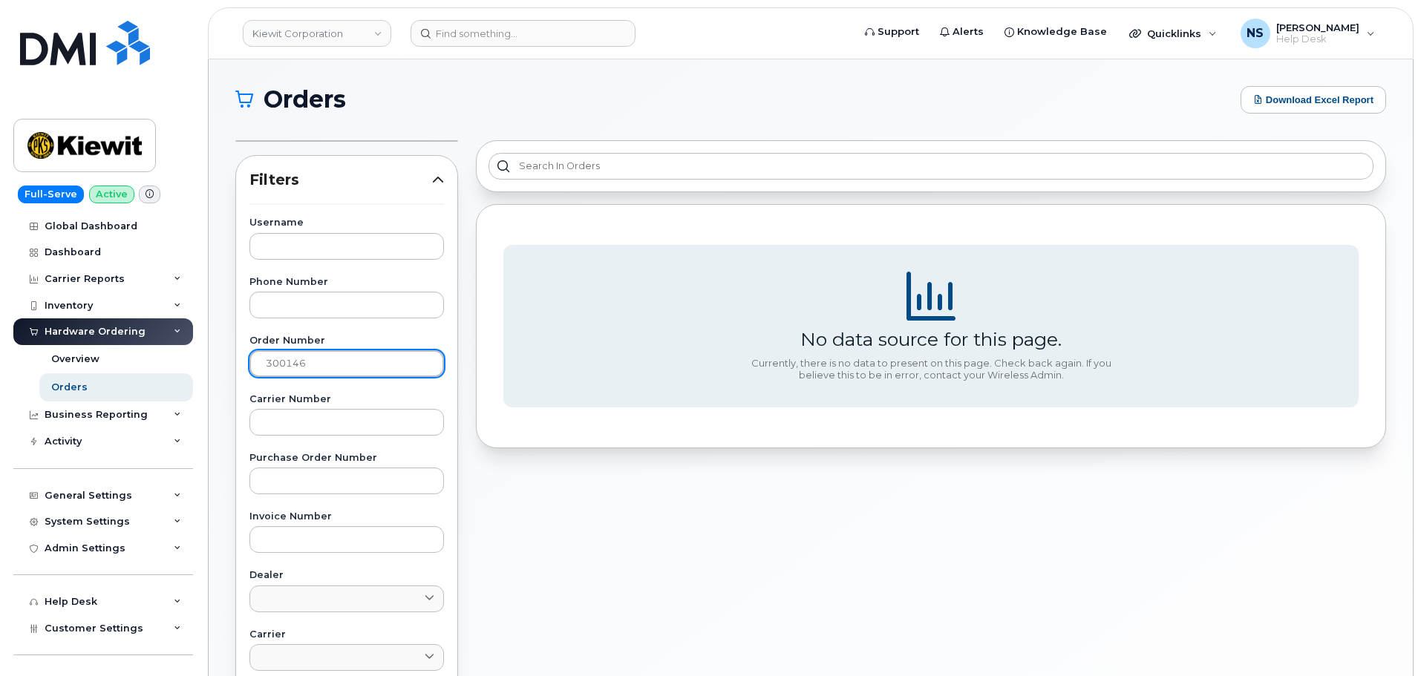
drag, startPoint x: 352, startPoint y: 361, endPoint x: 228, endPoint y: 372, distance: 124.4
click at [228, 372] on div "Filters Username Phone Number Order Number 300146 Carrier Number Purchase Order…" at bounding box center [346, 578] width 240 height 894
drag, startPoint x: 718, startPoint y: 447, endPoint x: 702, endPoint y: 431, distance: 22.0
click at [704, 436] on div "No data source for this page. Currently, there is no data to present on this pa…" at bounding box center [931, 326] width 910 height 245
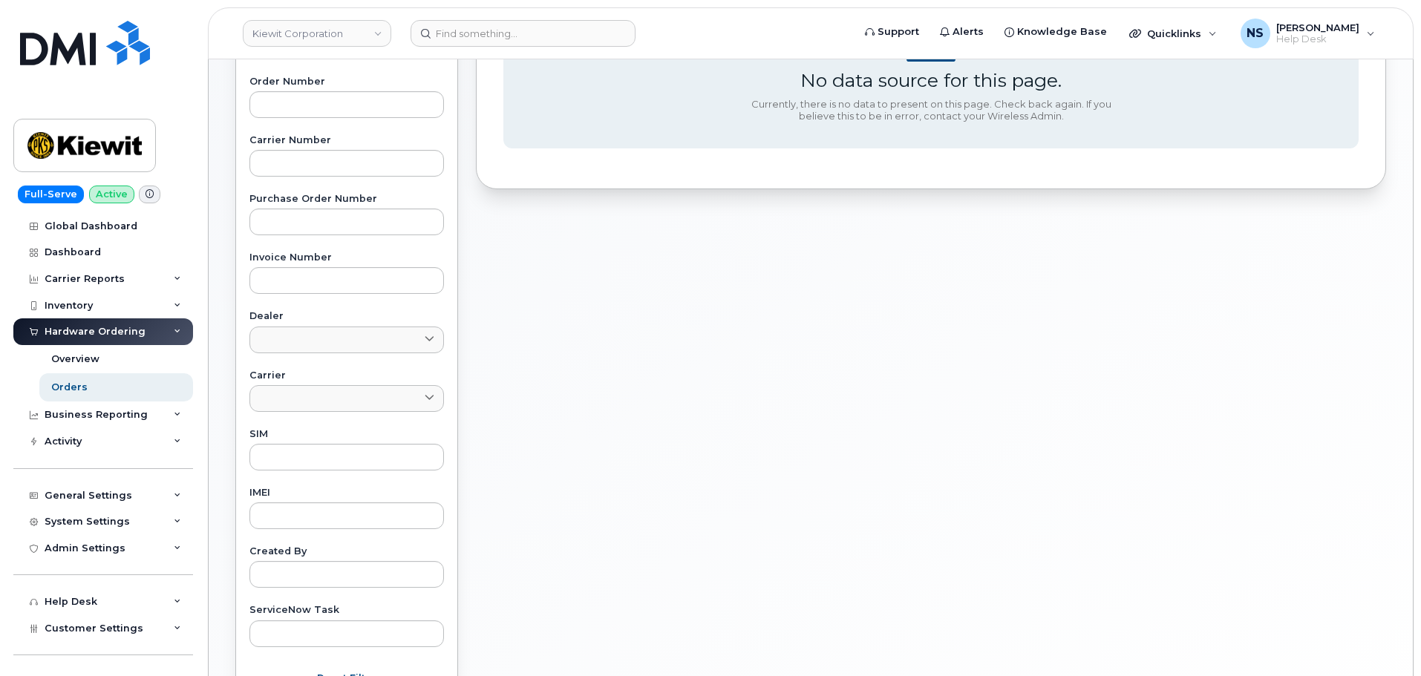
scroll to position [415, 0]
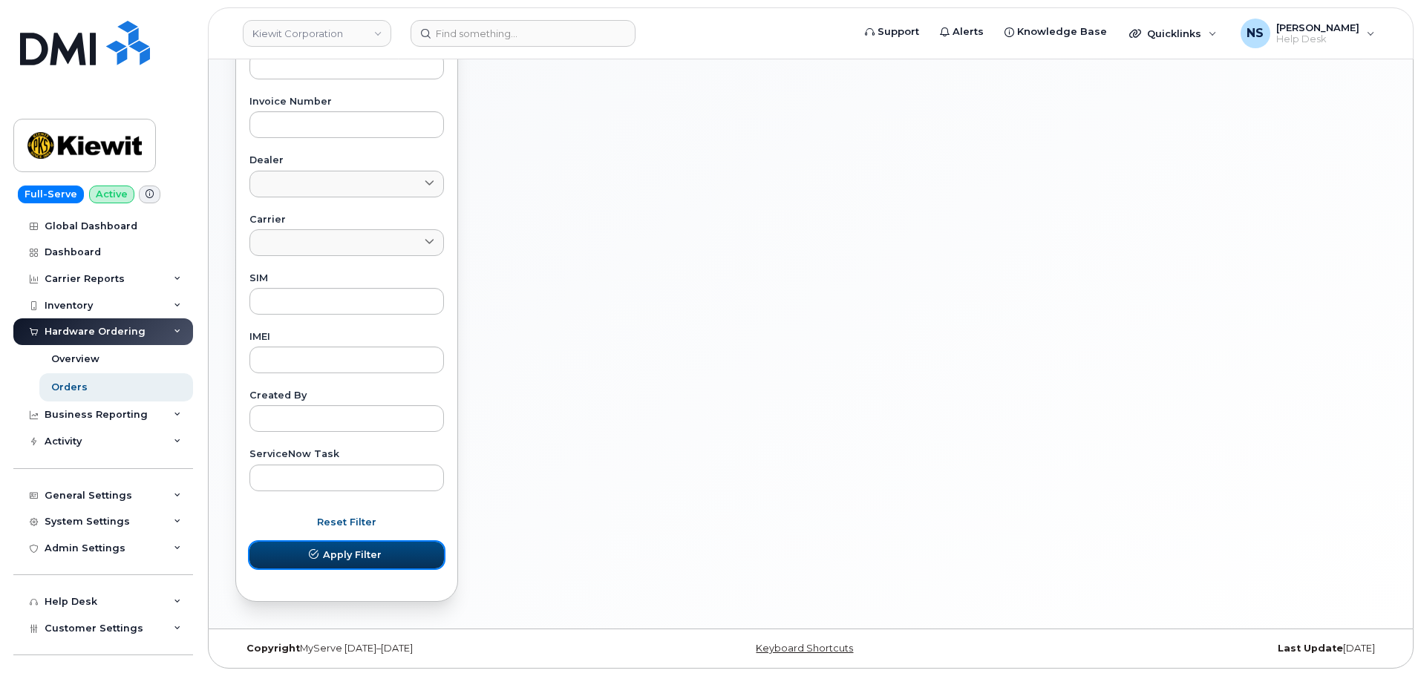
click at [342, 557] on span "Apply Filter" at bounding box center [352, 555] width 59 height 14
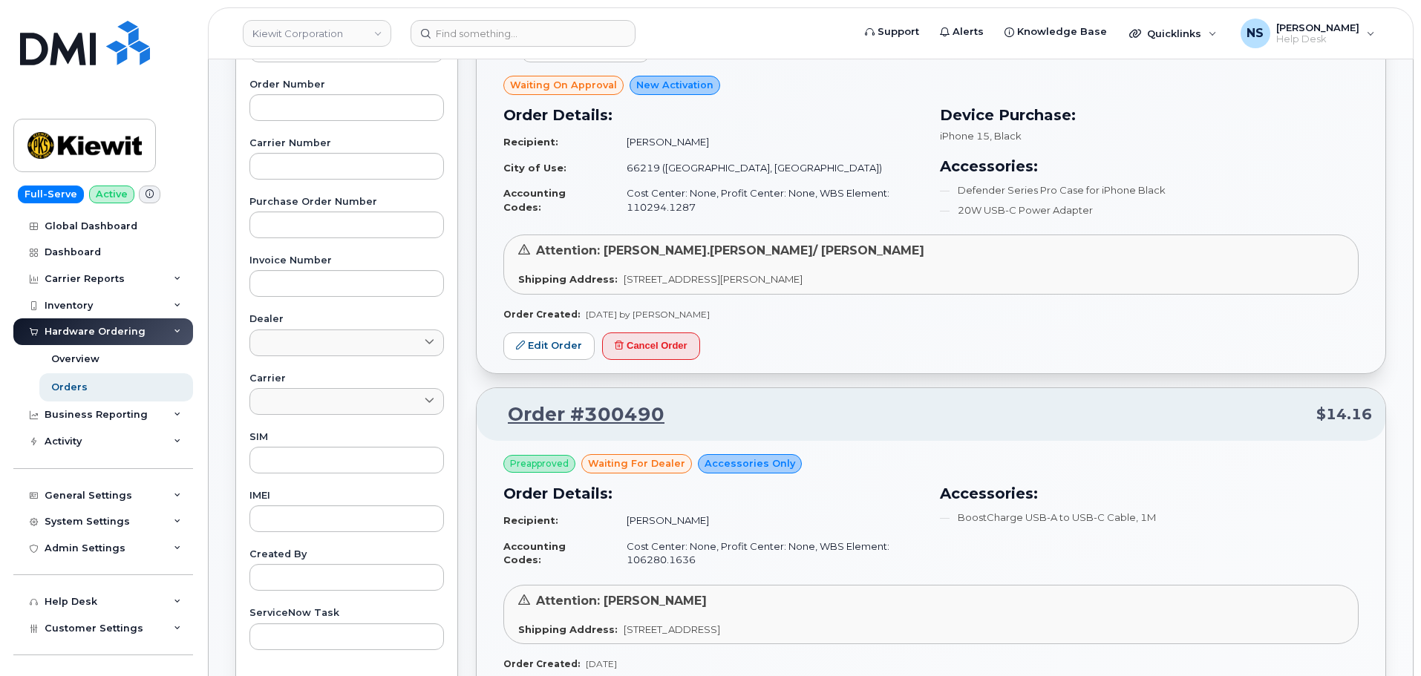
scroll to position [0, 0]
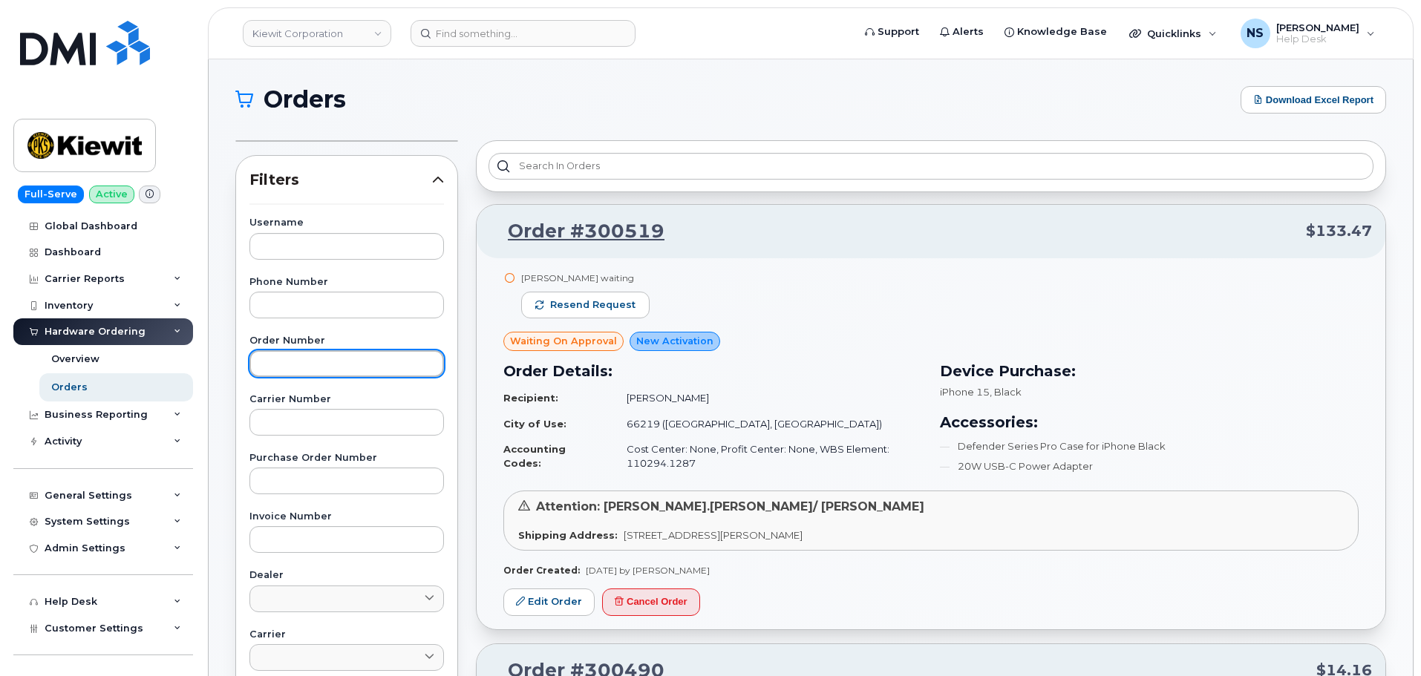
click at [328, 359] on input "text" at bounding box center [346, 363] width 194 height 27
paste input "300146"
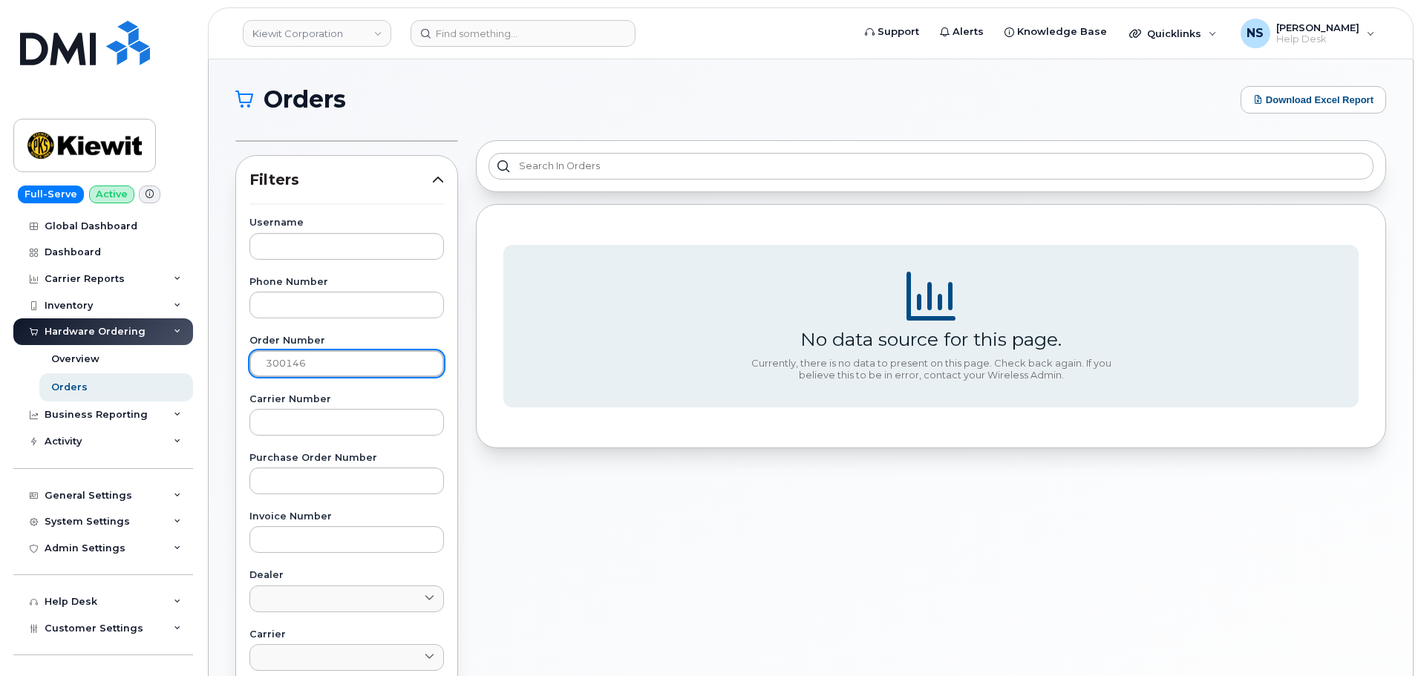
drag, startPoint x: 272, startPoint y: 363, endPoint x: 217, endPoint y: 361, distance: 55.0
click at [218, 361] on div "Orders Download Excel Report Filters Username Phone Number Order Number 300146 …" at bounding box center [811, 551] width 1204 height 984
click at [342, 352] on div "Order Number 300146" at bounding box center [346, 356] width 194 height 41
click at [333, 359] on input "300146" at bounding box center [346, 363] width 194 height 27
type input "300146"
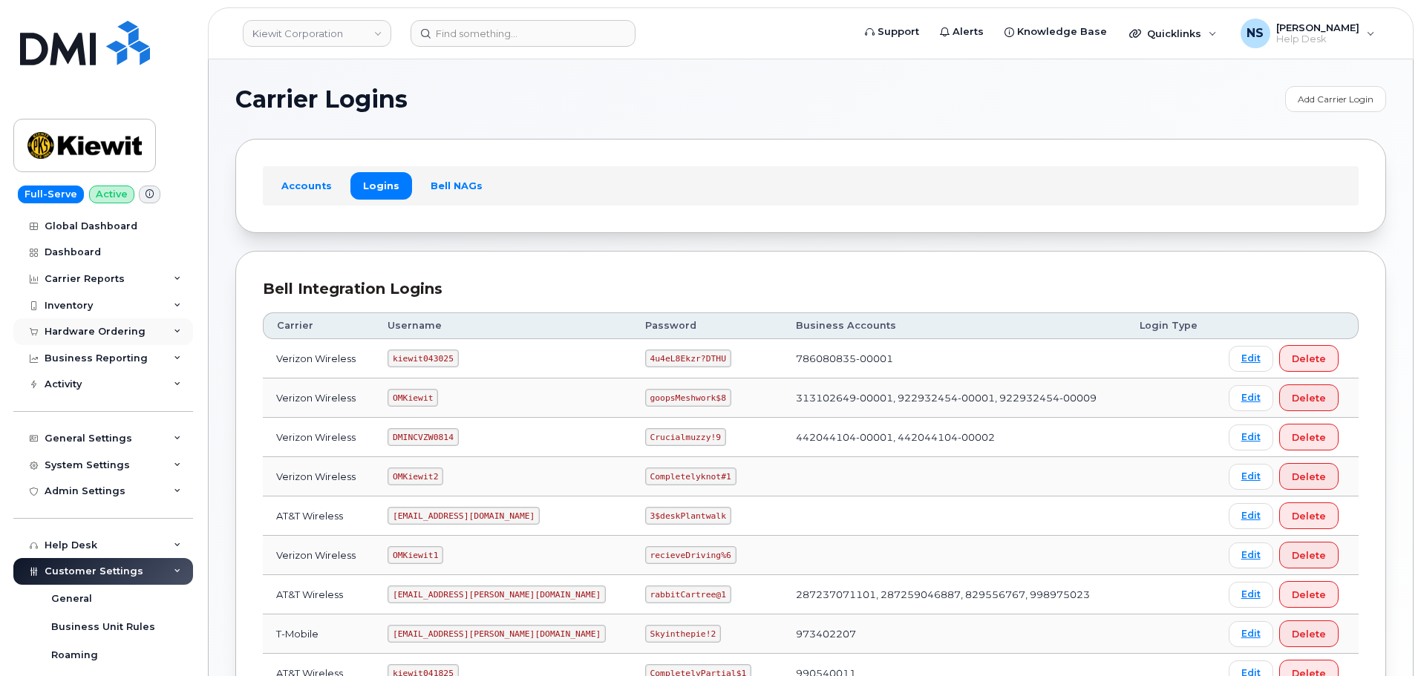
click at [125, 335] on div "Hardware Ordering" at bounding box center [95, 332] width 101 height 12
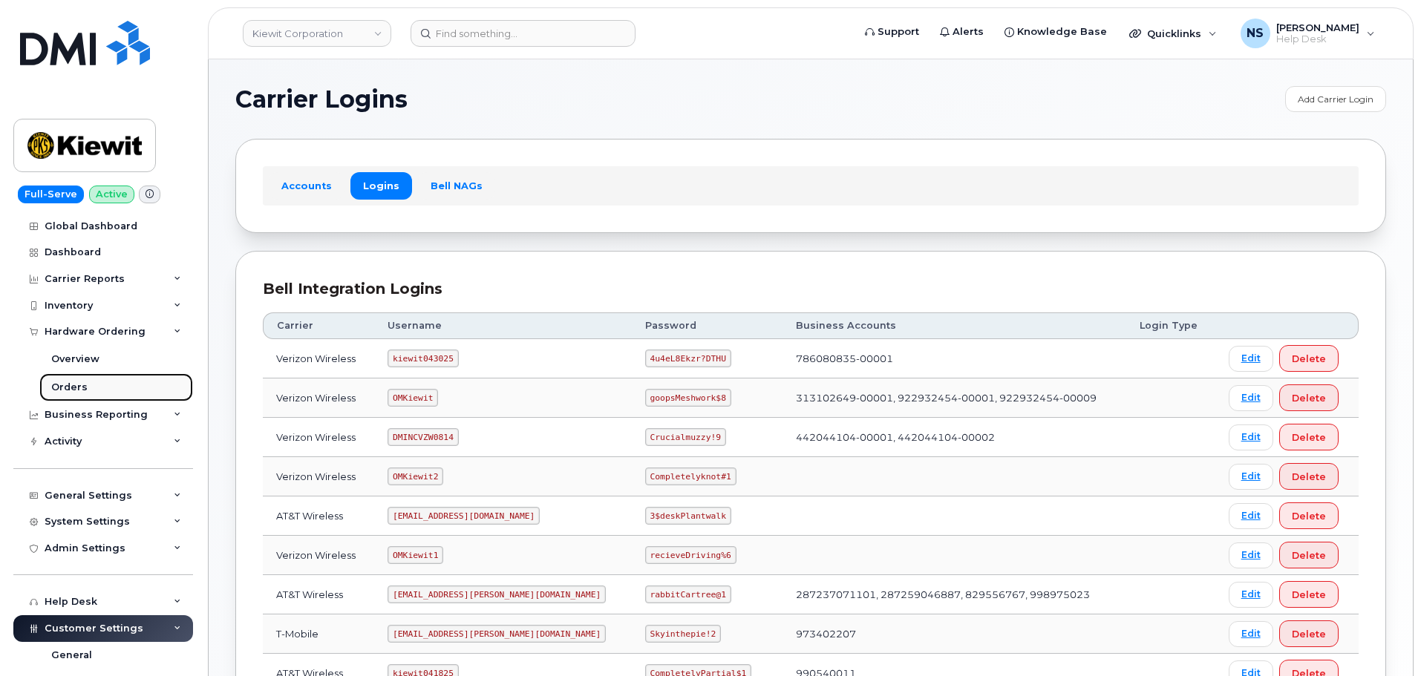
click at [104, 388] on link "Orders" at bounding box center [116, 387] width 154 height 28
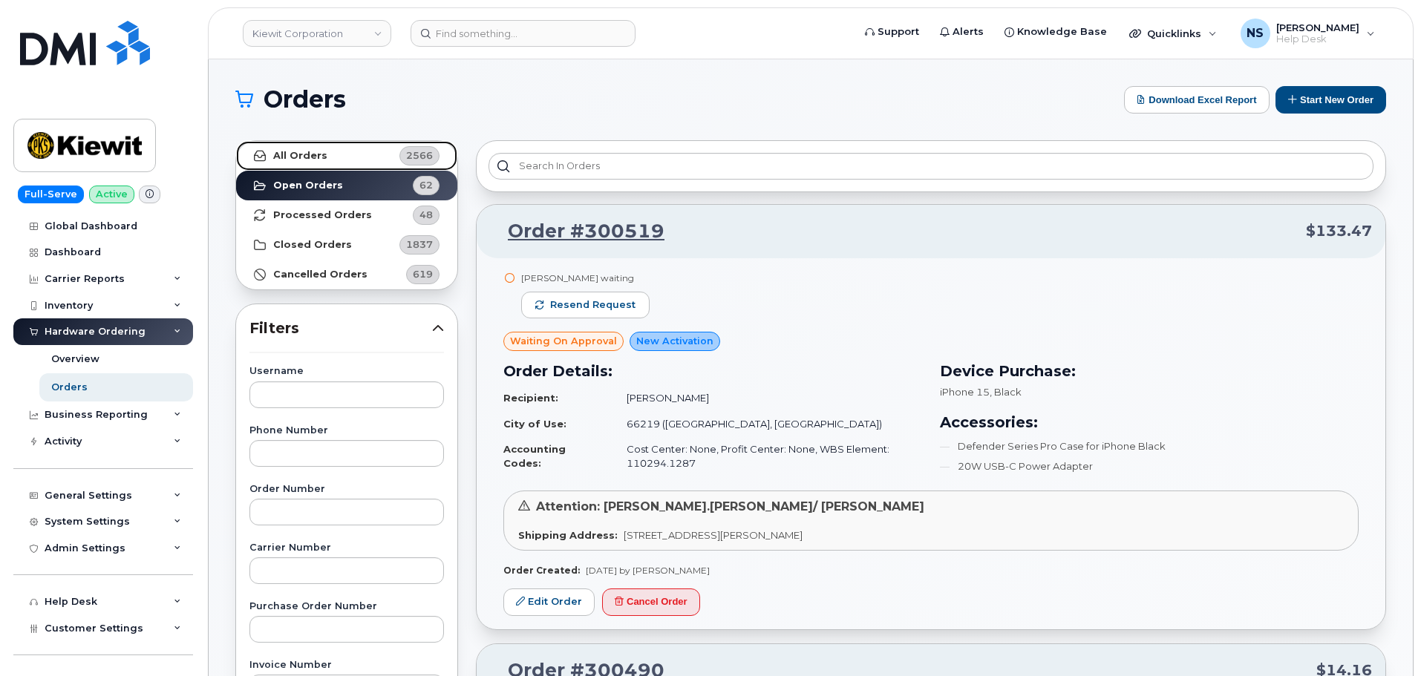
click at [311, 158] on strong "All Orders" at bounding box center [300, 156] width 54 height 12
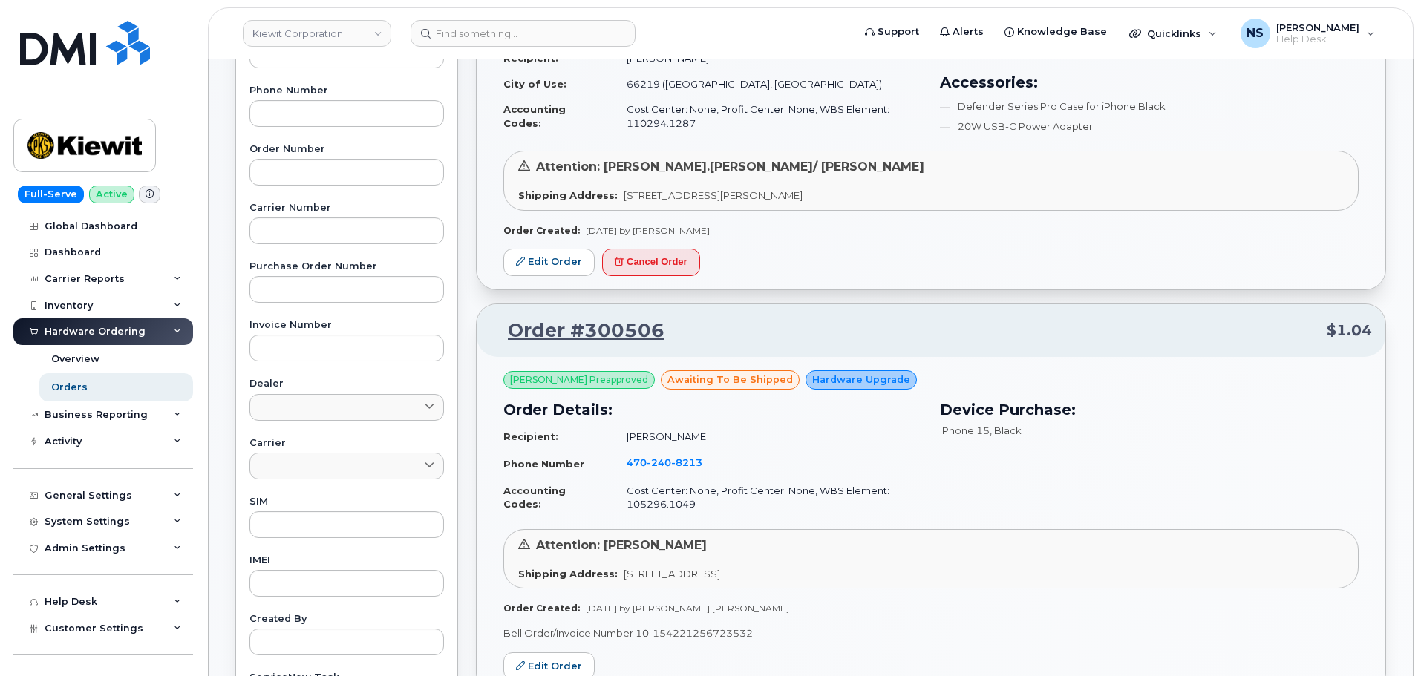
scroll to position [266, 0]
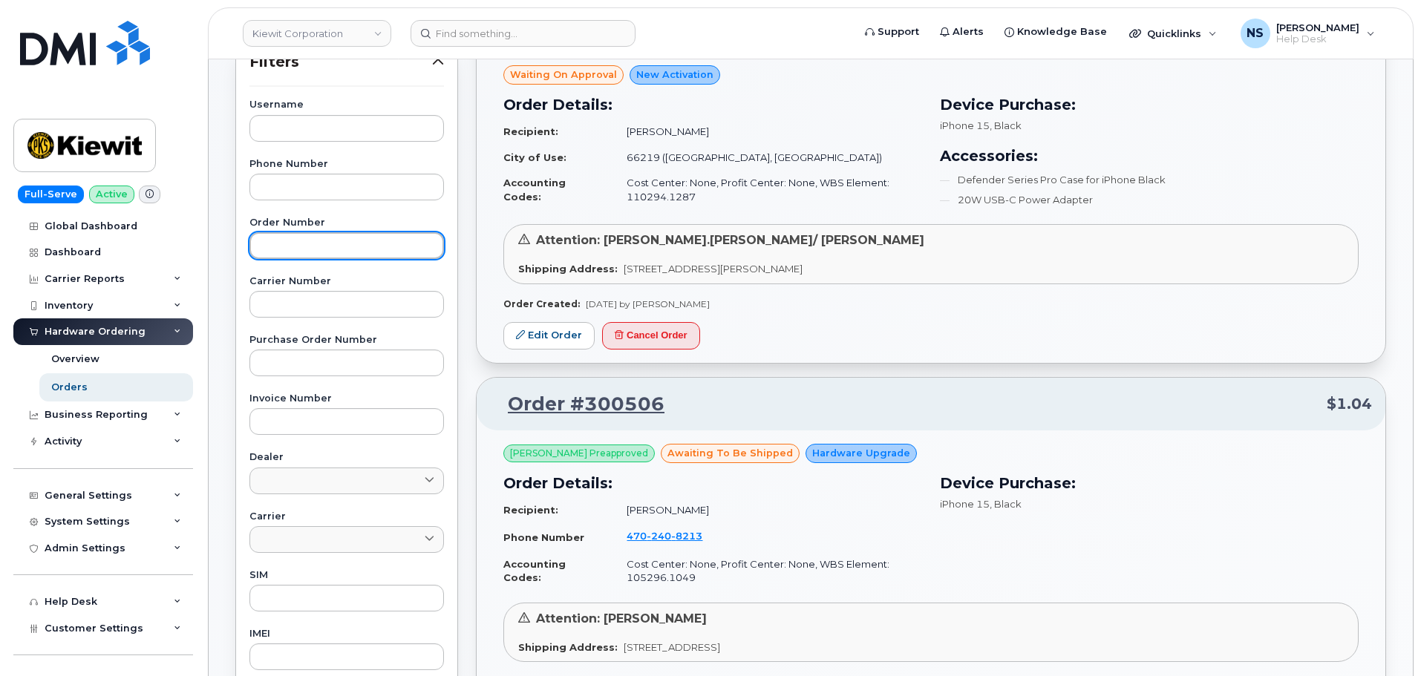
click at [327, 258] on input "text" at bounding box center [346, 245] width 194 height 27
paste input "300146"
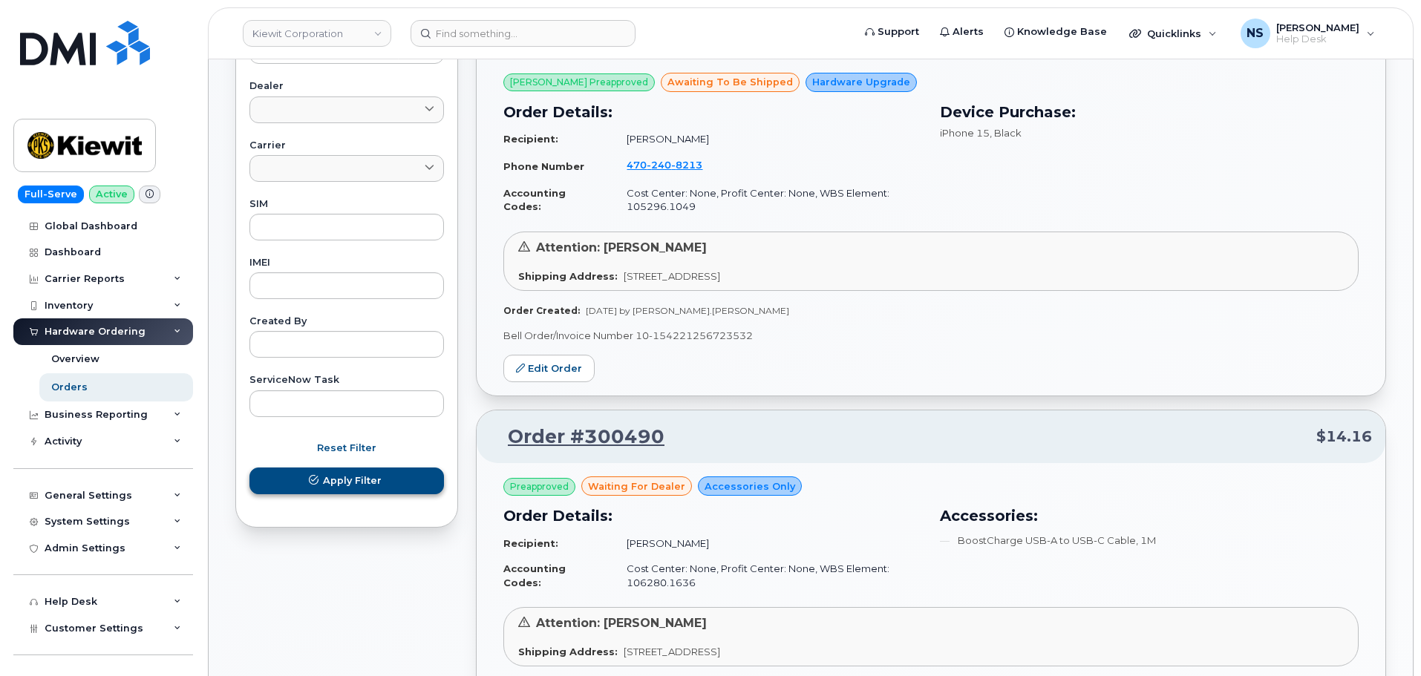
type input "300146"
click at [364, 470] on button "Apply Filter" at bounding box center [346, 481] width 194 height 27
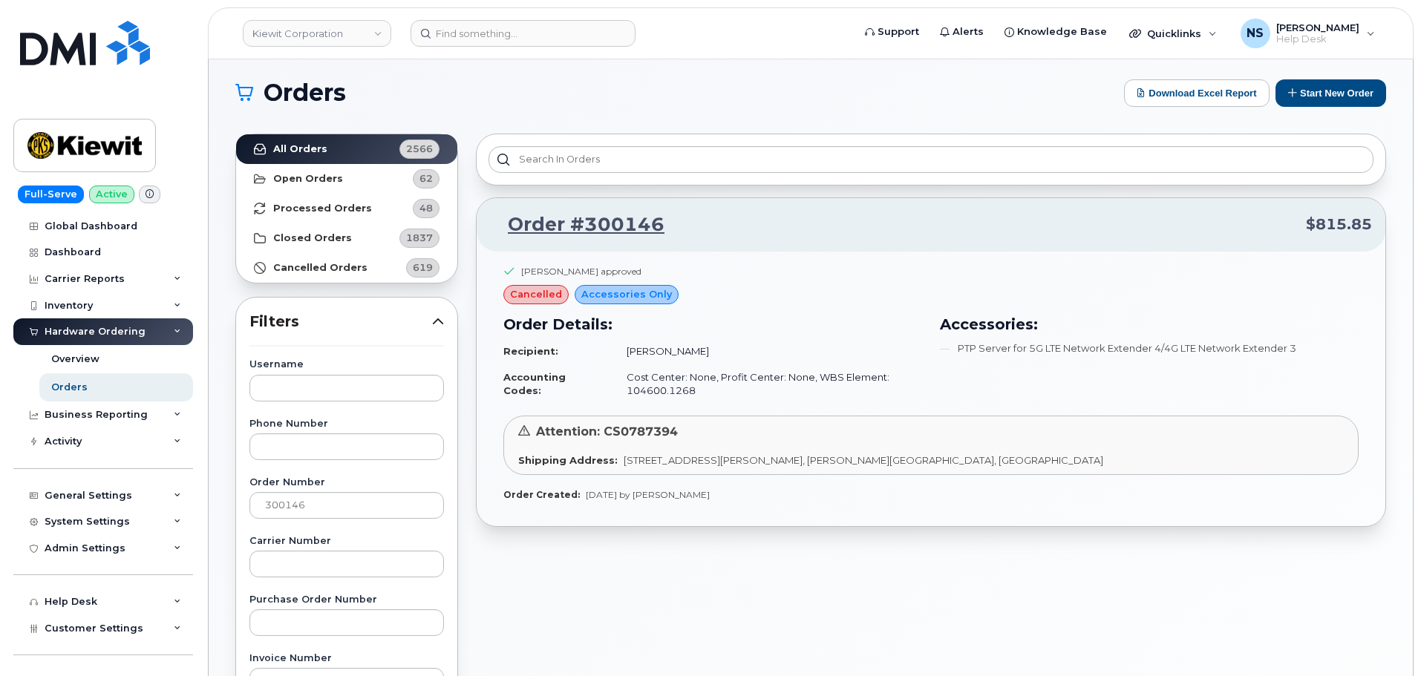
scroll to position [0, 0]
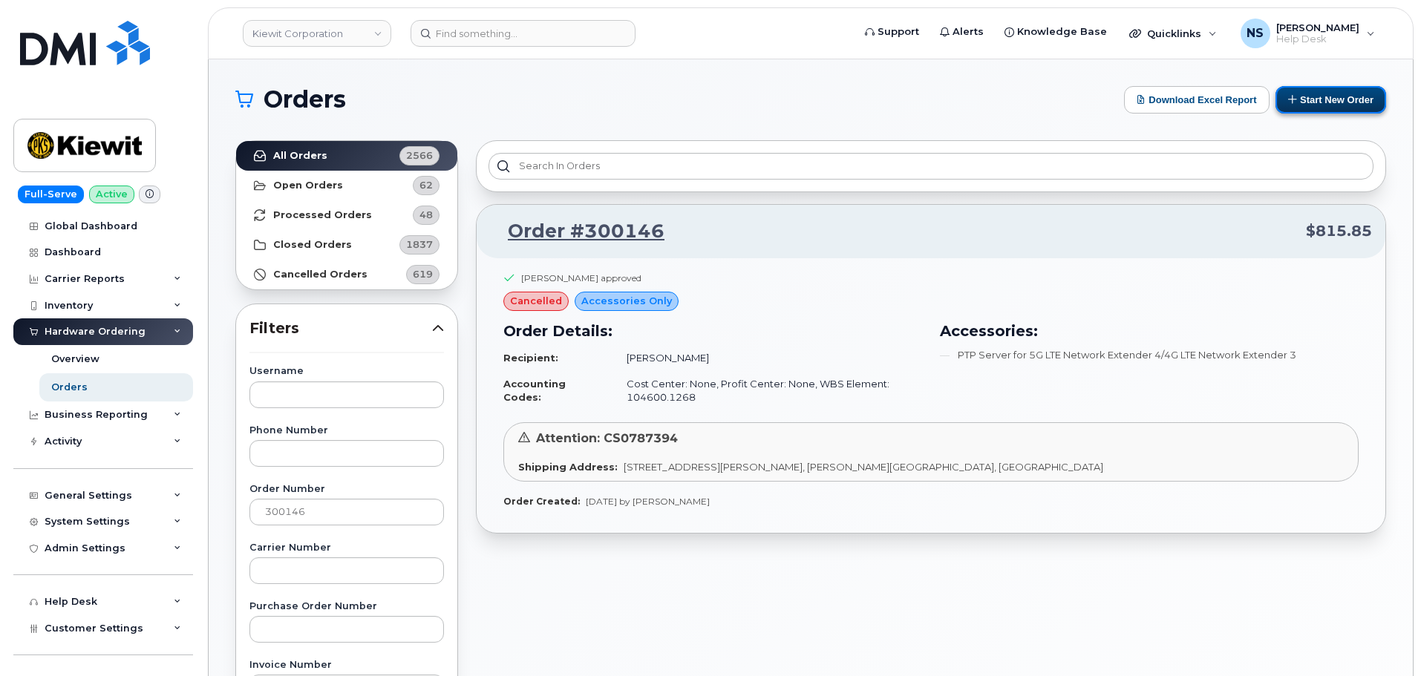
click at [1311, 105] on button "Start New Order" at bounding box center [1330, 99] width 111 height 27
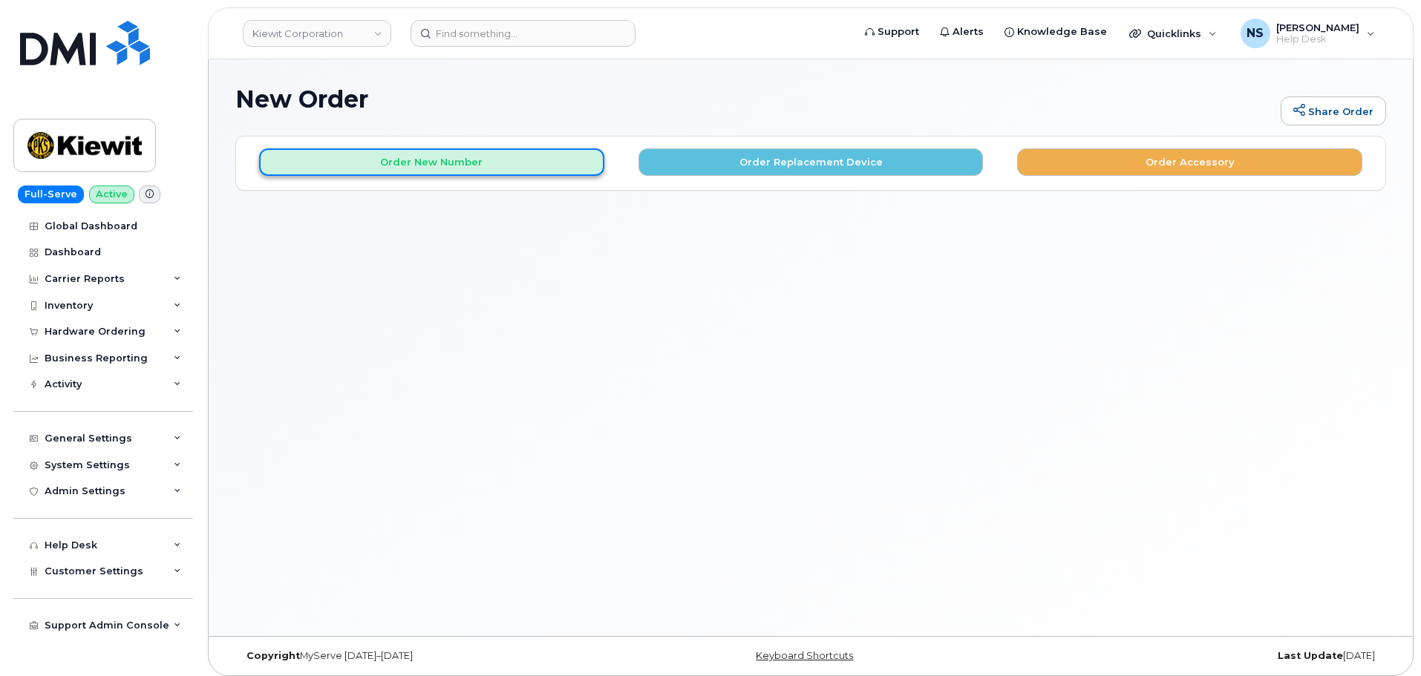
click at [481, 168] on button "Order New Number" at bounding box center [431, 161] width 345 height 27
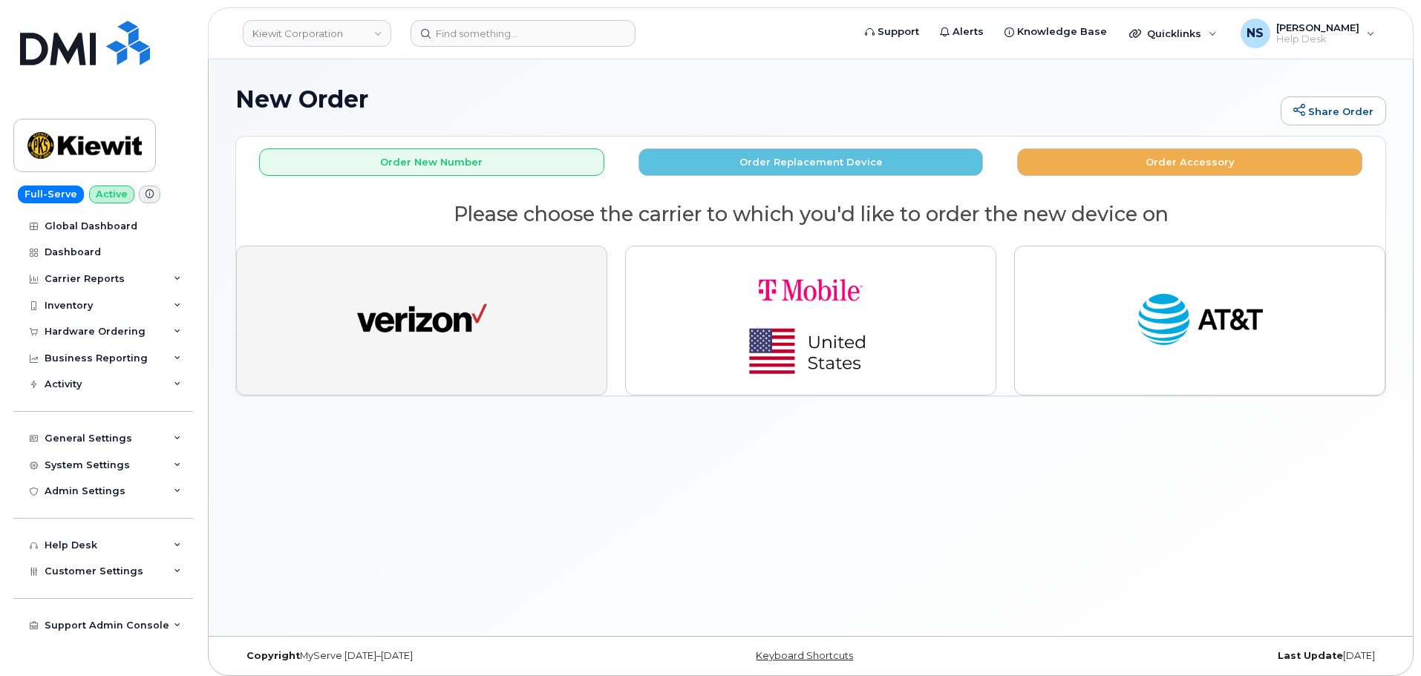
click at [531, 350] on button "button" at bounding box center [421, 321] width 371 height 150
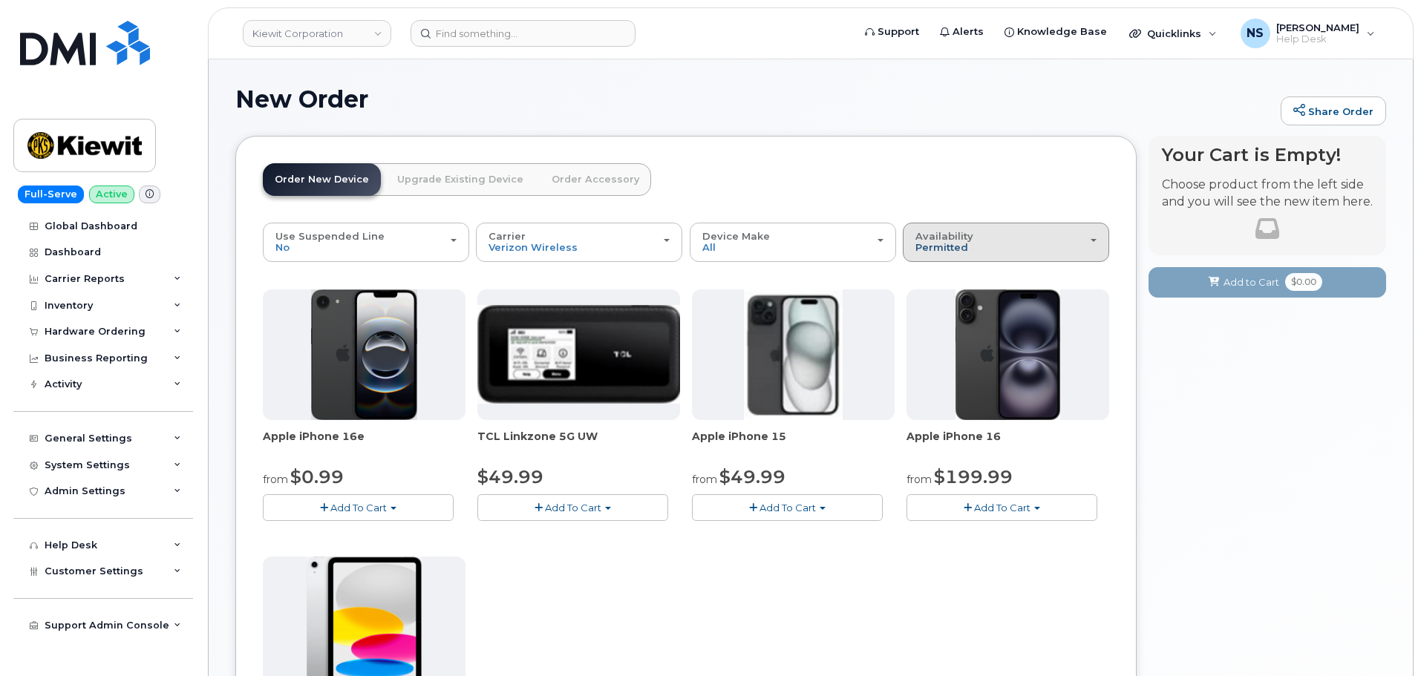
click at [956, 248] on span "Permitted" at bounding box center [941, 247] width 53 height 12
click at [929, 306] on label "All" at bounding box center [921, 301] width 31 height 18
click at [0, 0] on input "All" at bounding box center [0, 0] width 0 height 0
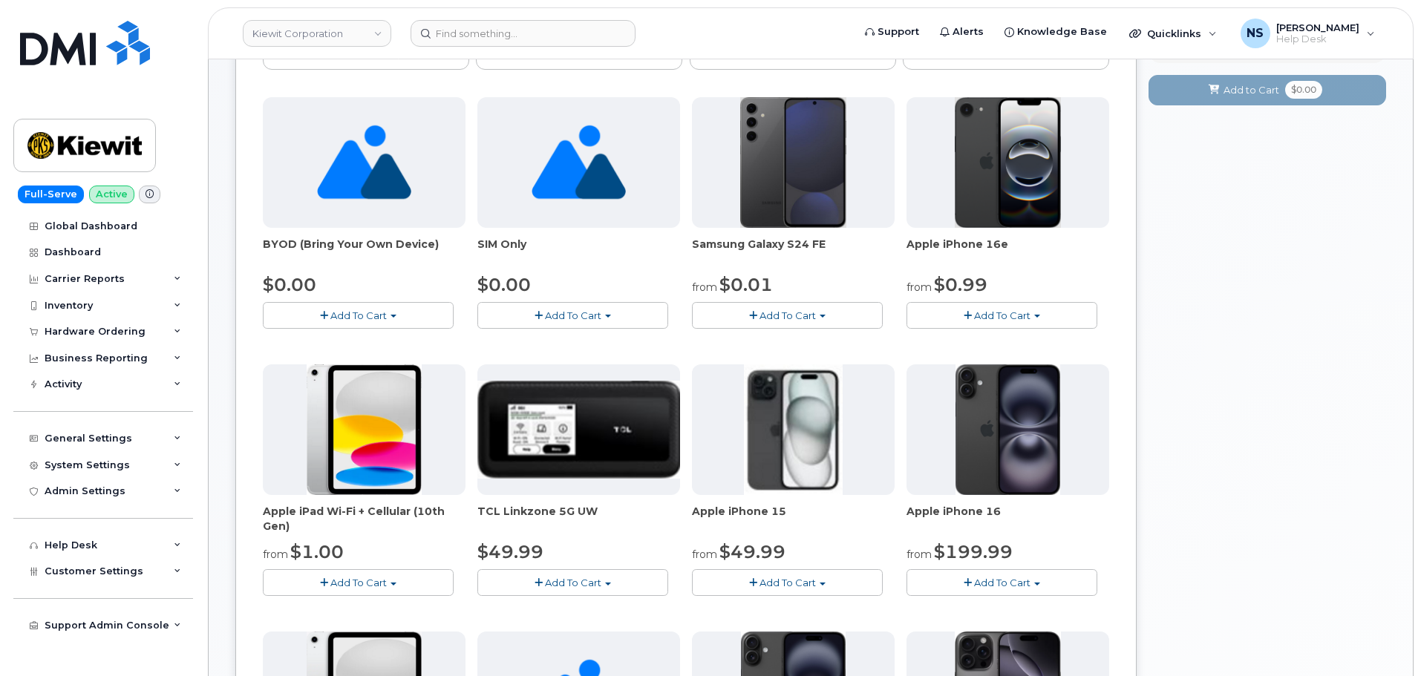
scroll to position [148, 0]
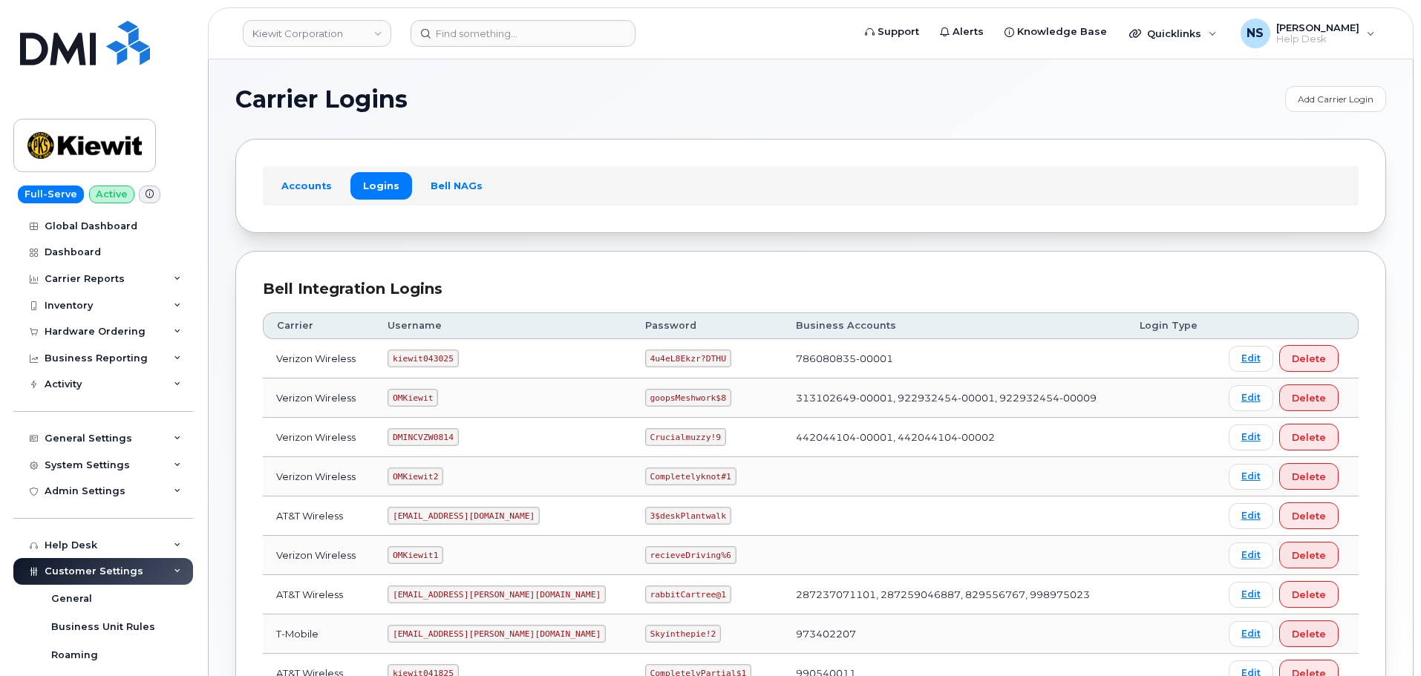
click at [426, 401] on code "OMKiewit" at bounding box center [412, 398] width 50 height 18
click at [426, 400] on code "OMKiewit" at bounding box center [412, 398] width 50 height 18
copy code "OMKiewit"
click at [645, 397] on code "goopsMeshwork$8" at bounding box center [688, 398] width 86 height 18
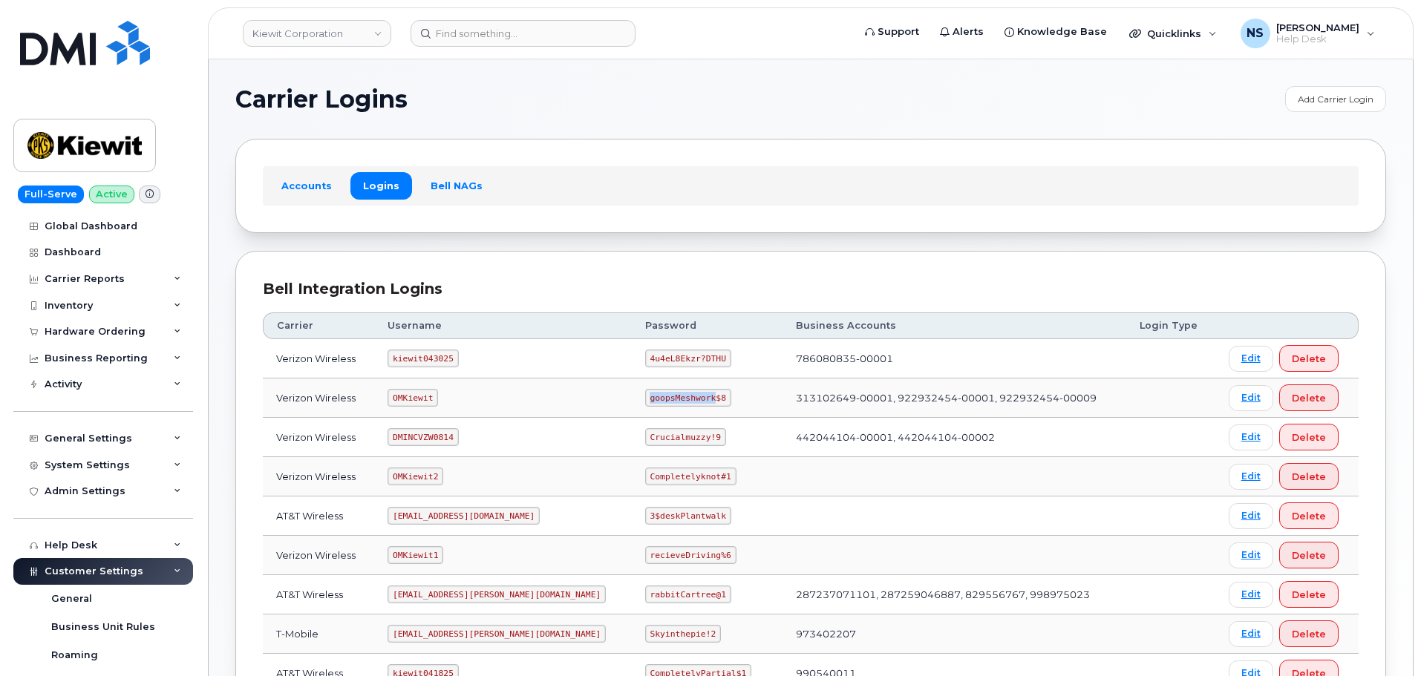
click at [645, 397] on code "goopsMeshwork$8" at bounding box center [688, 398] width 86 height 18
copy code "goopsMeshwork$8"
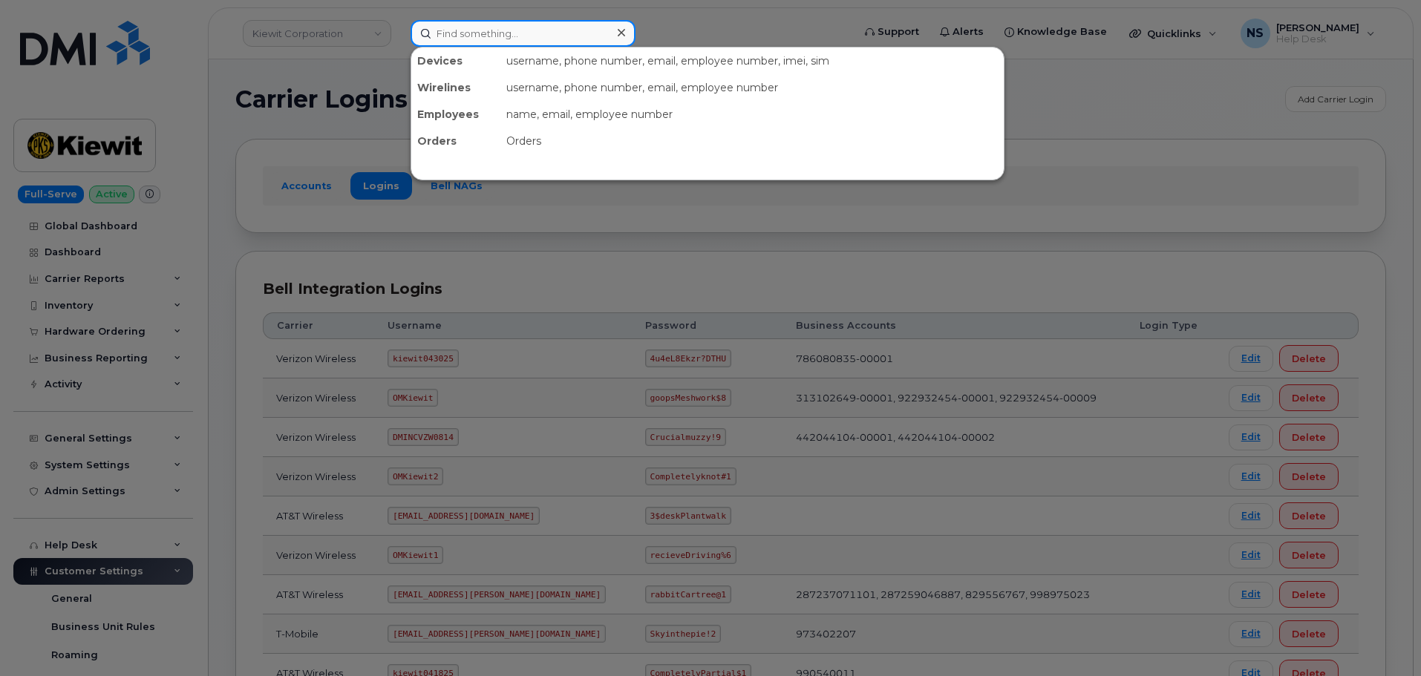
click at [428, 26] on input at bounding box center [522, 33] width 225 height 27
click at [284, 149] on div at bounding box center [710, 338] width 1421 height 676
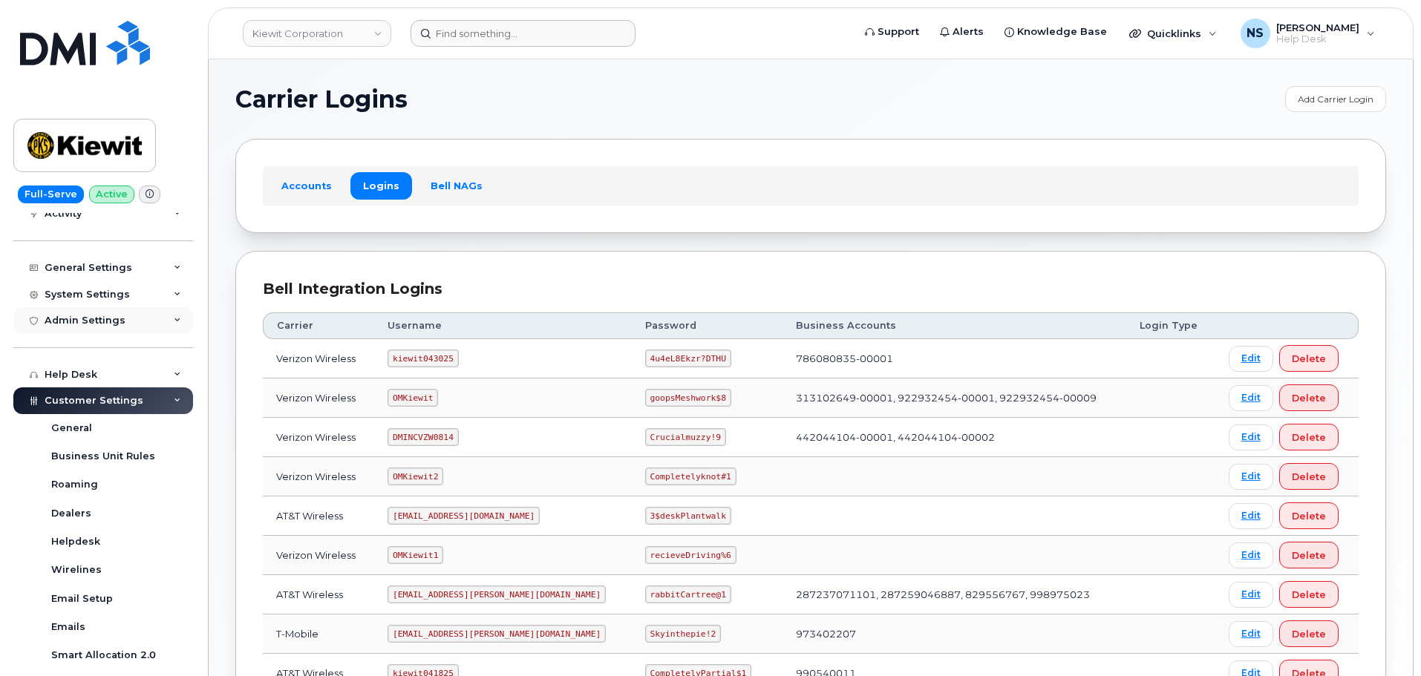
scroll to position [148, 0]
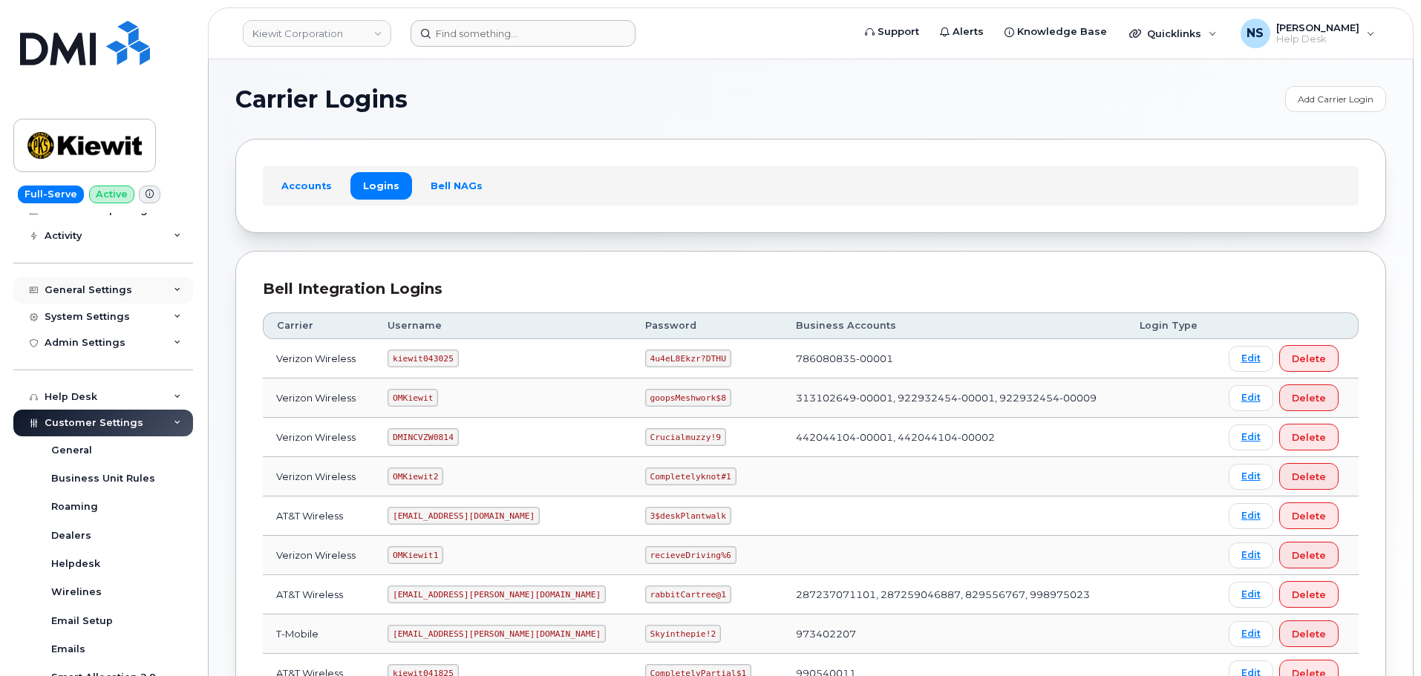
click at [89, 283] on div "General Settings" at bounding box center [103, 290] width 180 height 27
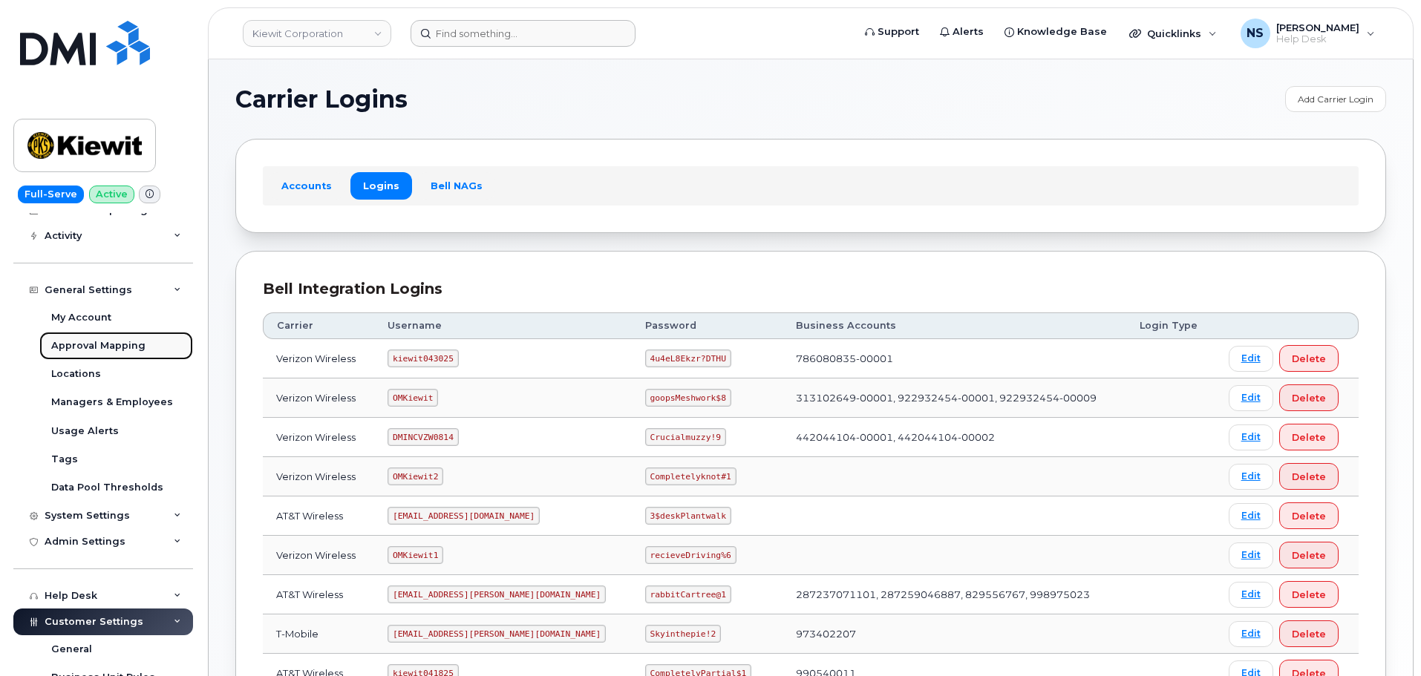
click at [127, 341] on div "Approval Mapping" at bounding box center [98, 345] width 94 height 13
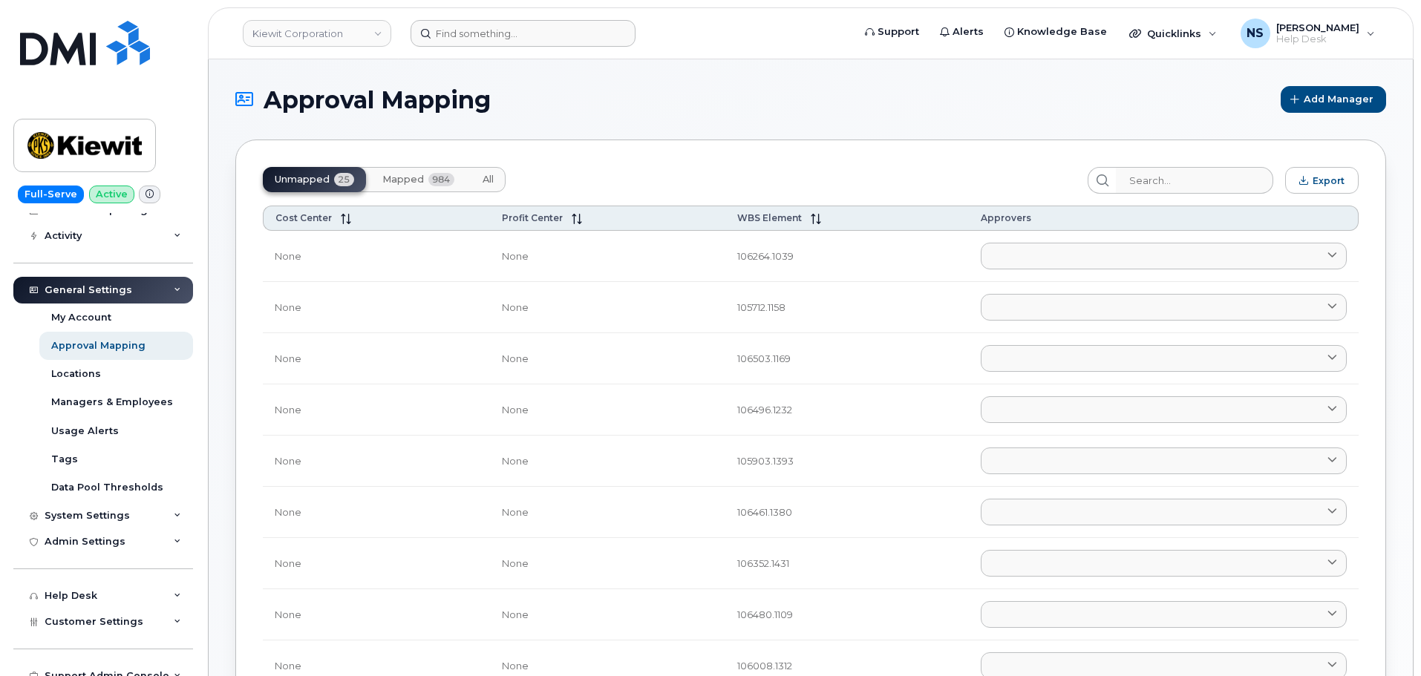
drag, startPoint x: 478, startPoint y: 179, endPoint x: 498, endPoint y: 133, distance: 50.2
click at [479, 179] on button "All" at bounding box center [488, 179] width 35 height 25
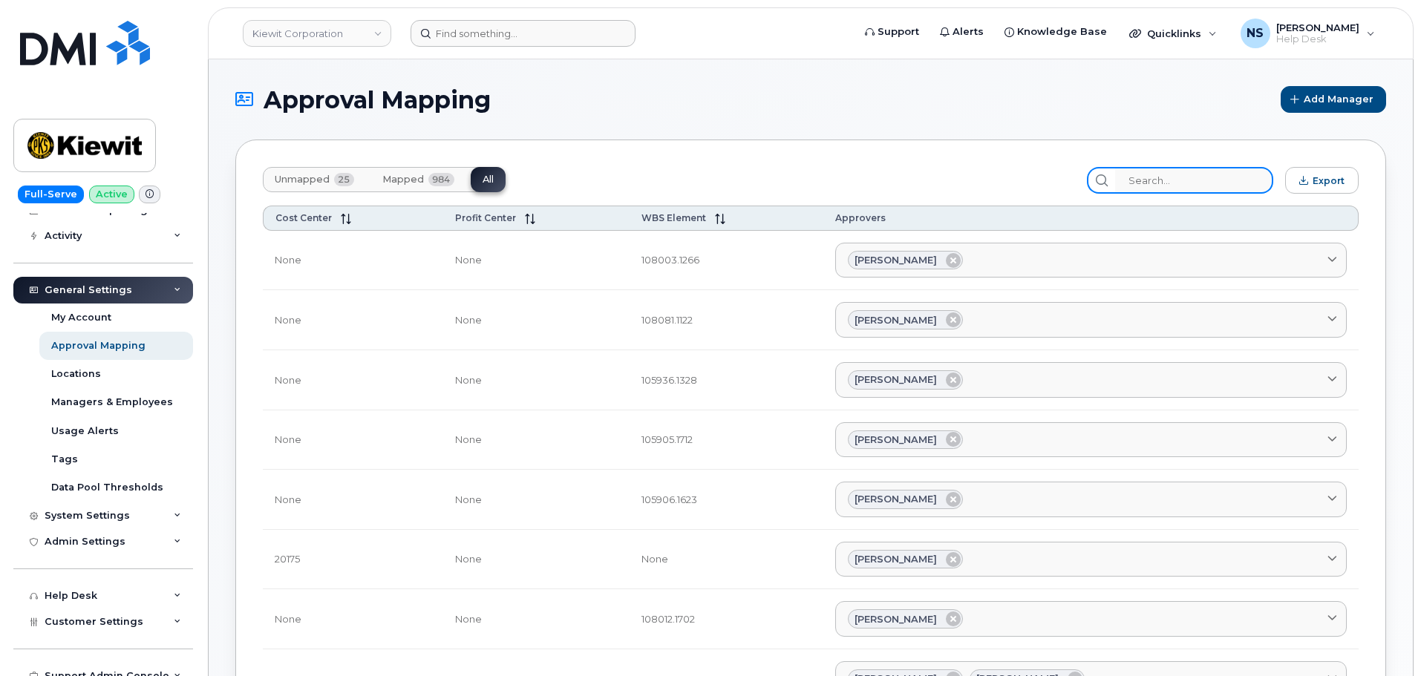
click at [1144, 182] on input "search" at bounding box center [1194, 180] width 158 height 27
paste input "108081.1182"
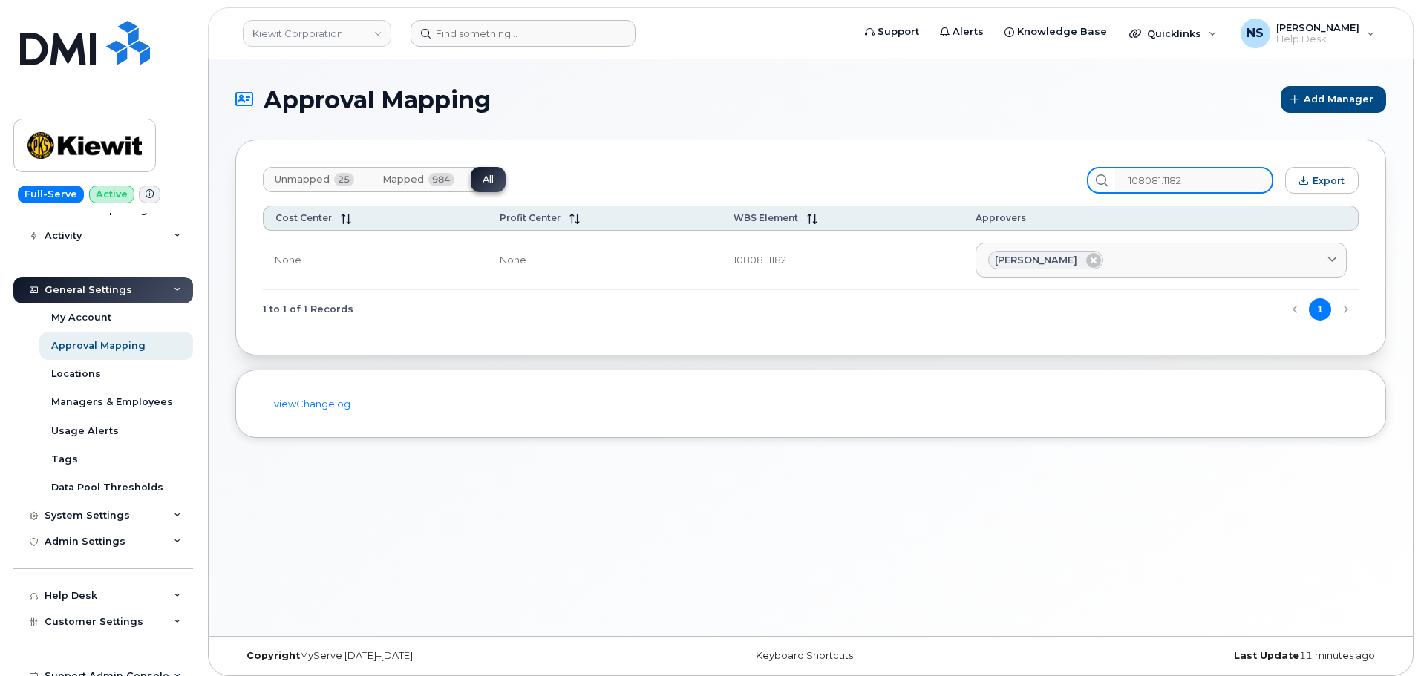
type input "108081.1182"
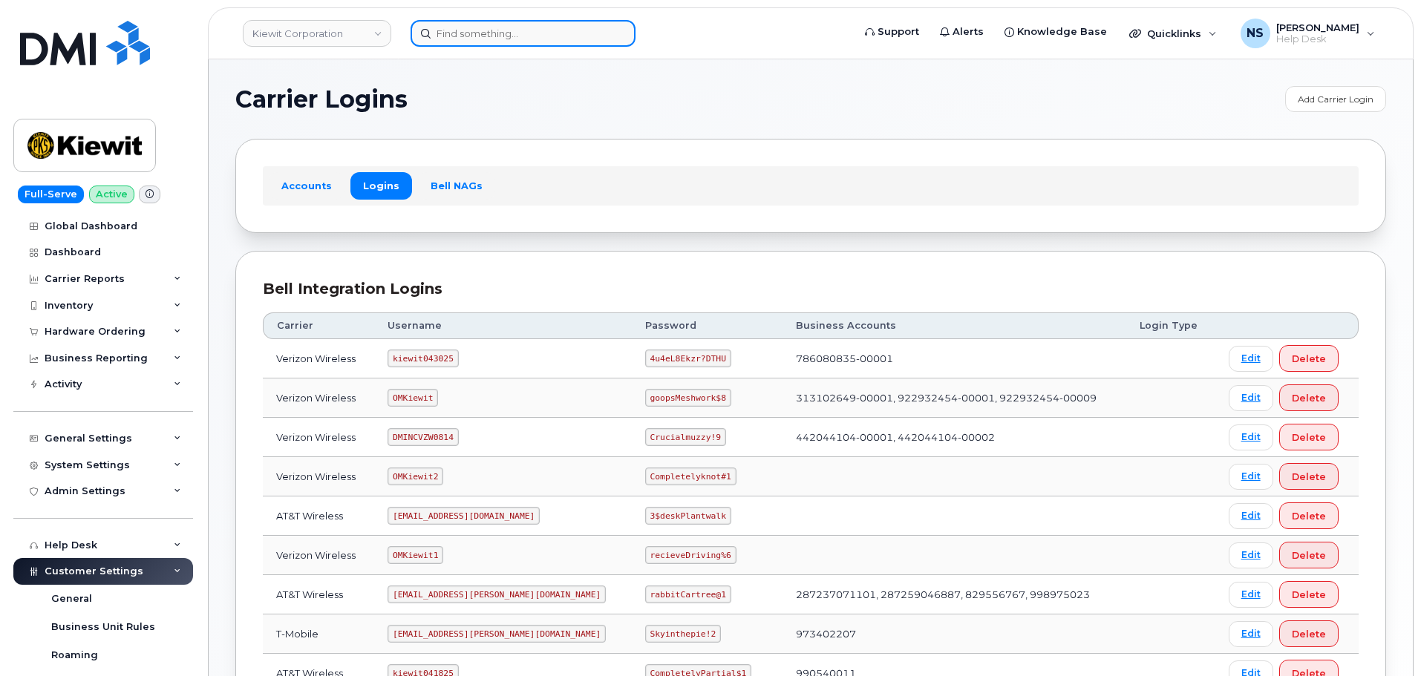
click at [502, 35] on input at bounding box center [522, 33] width 225 height 27
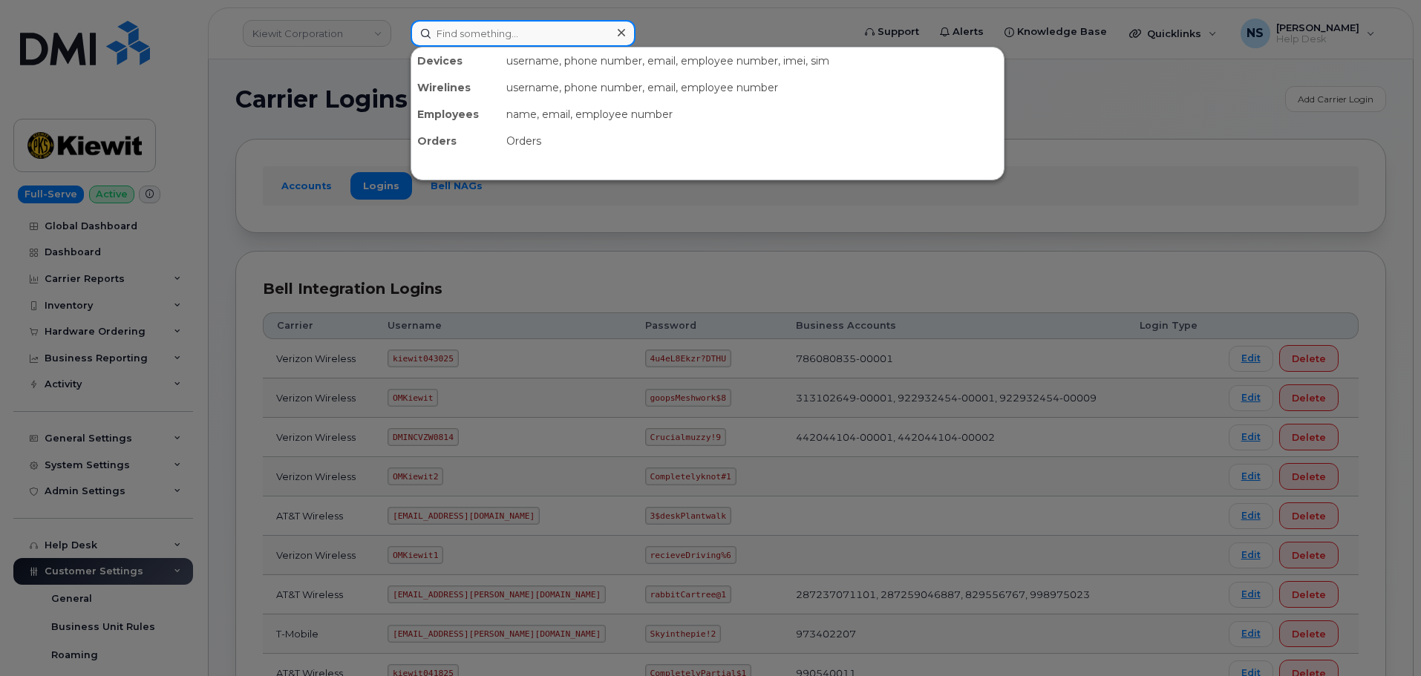
click at [534, 30] on input at bounding box center [522, 33] width 225 height 27
paste input "631-461-0124"
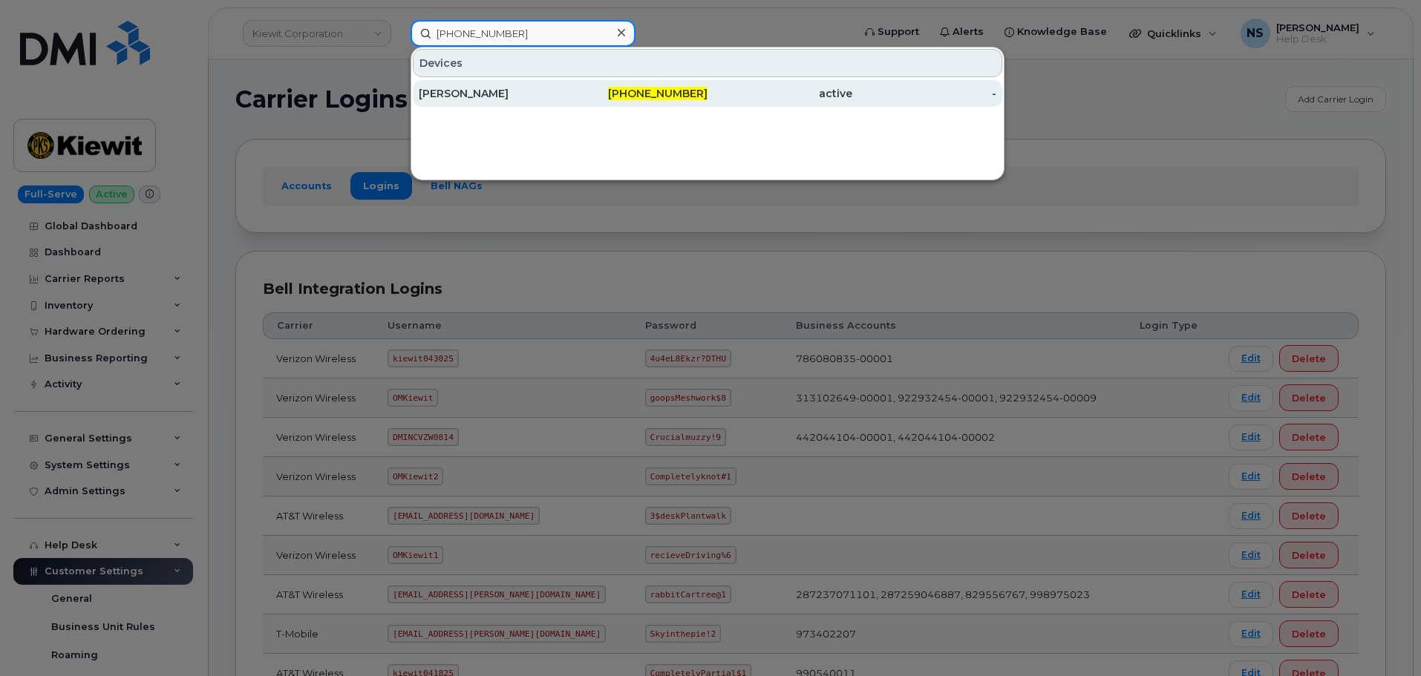
type input "631-461-0124"
click at [537, 95] on div "[PERSON_NAME]" at bounding box center [491, 93] width 145 height 15
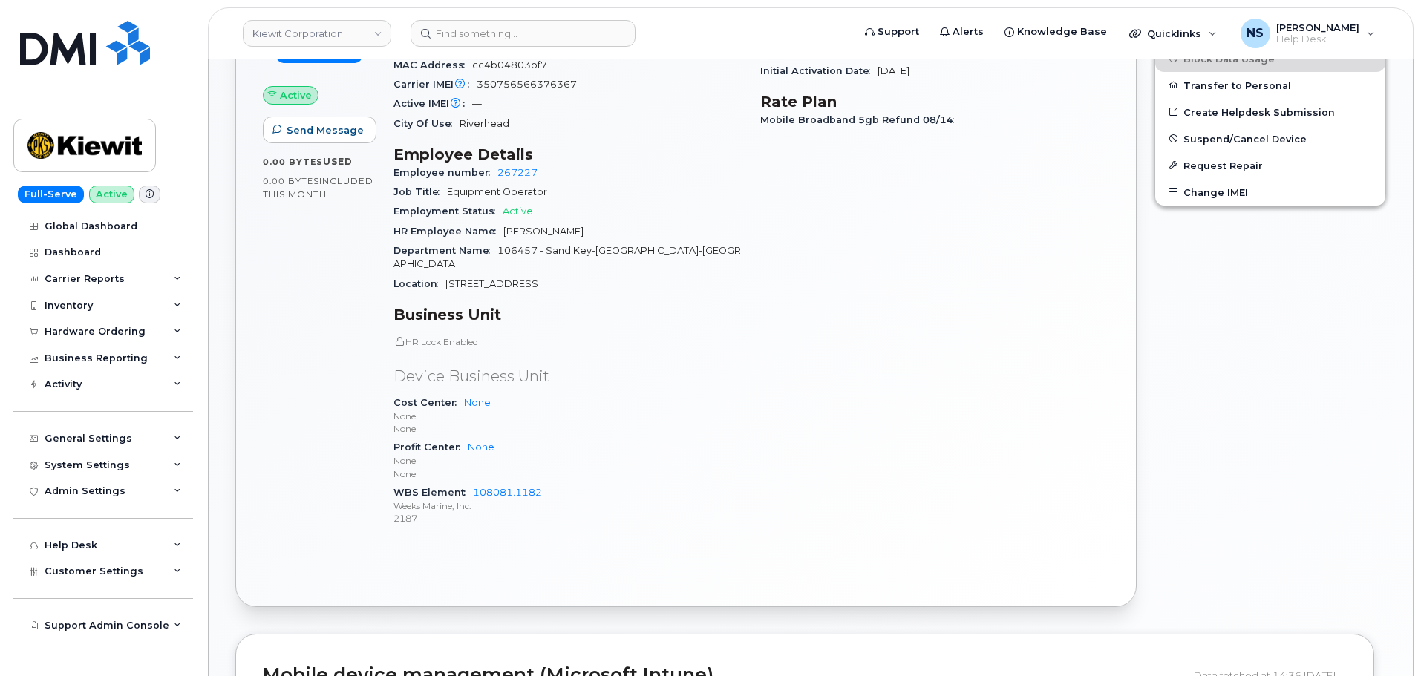
scroll to position [577, 0]
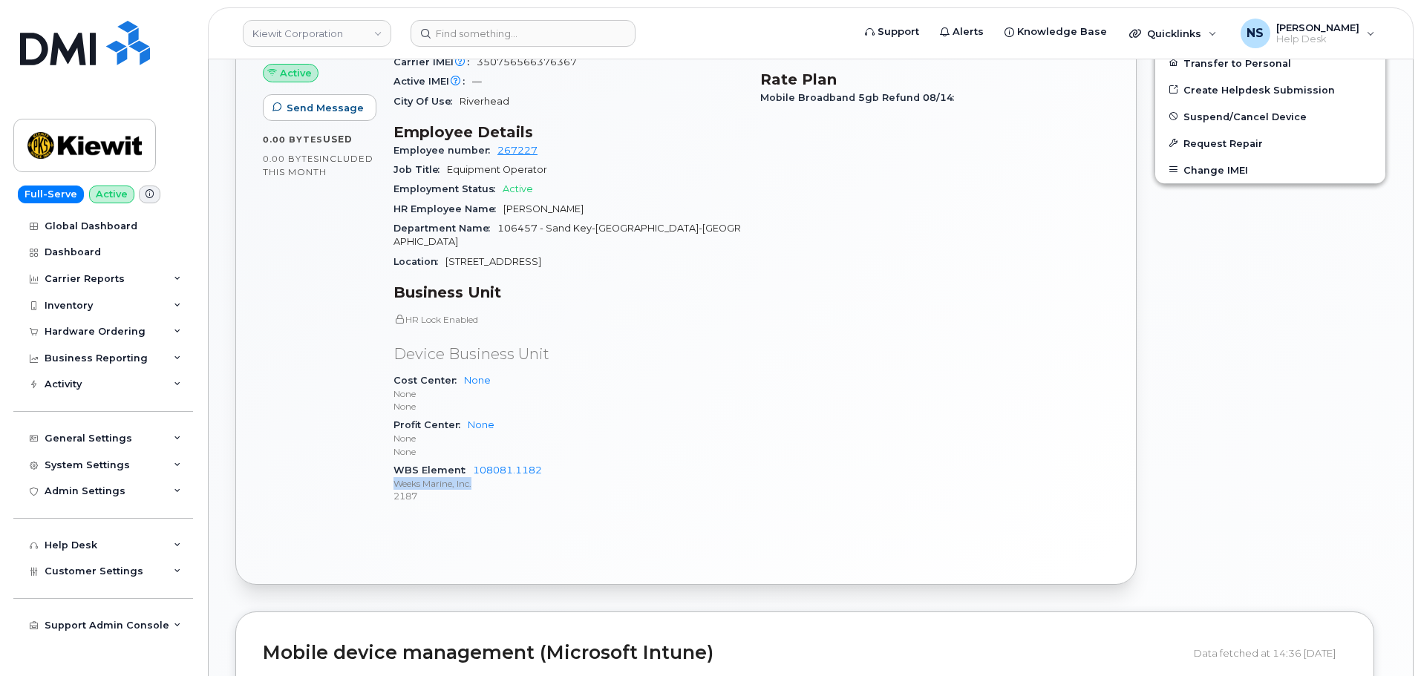
drag, startPoint x: 552, startPoint y: 459, endPoint x: 619, endPoint y: 449, distance: 67.6
click at [517, 461] on div "WBS Element 108081.1182 Weeks Marine, Inc. 2187" at bounding box center [567, 483] width 349 height 45
drag, startPoint x: 619, startPoint y: 449, endPoint x: 606, endPoint y: 448, distance: 12.6
click at [617, 461] on div "WBS Element 108081.1182 Weeks Marine, Inc. 2187" at bounding box center [567, 483] width 349 height 45
drag, startPoint x: 595, startPoint y: 450, endPoint x: 577, endPoint y: 453, distance: 18.8
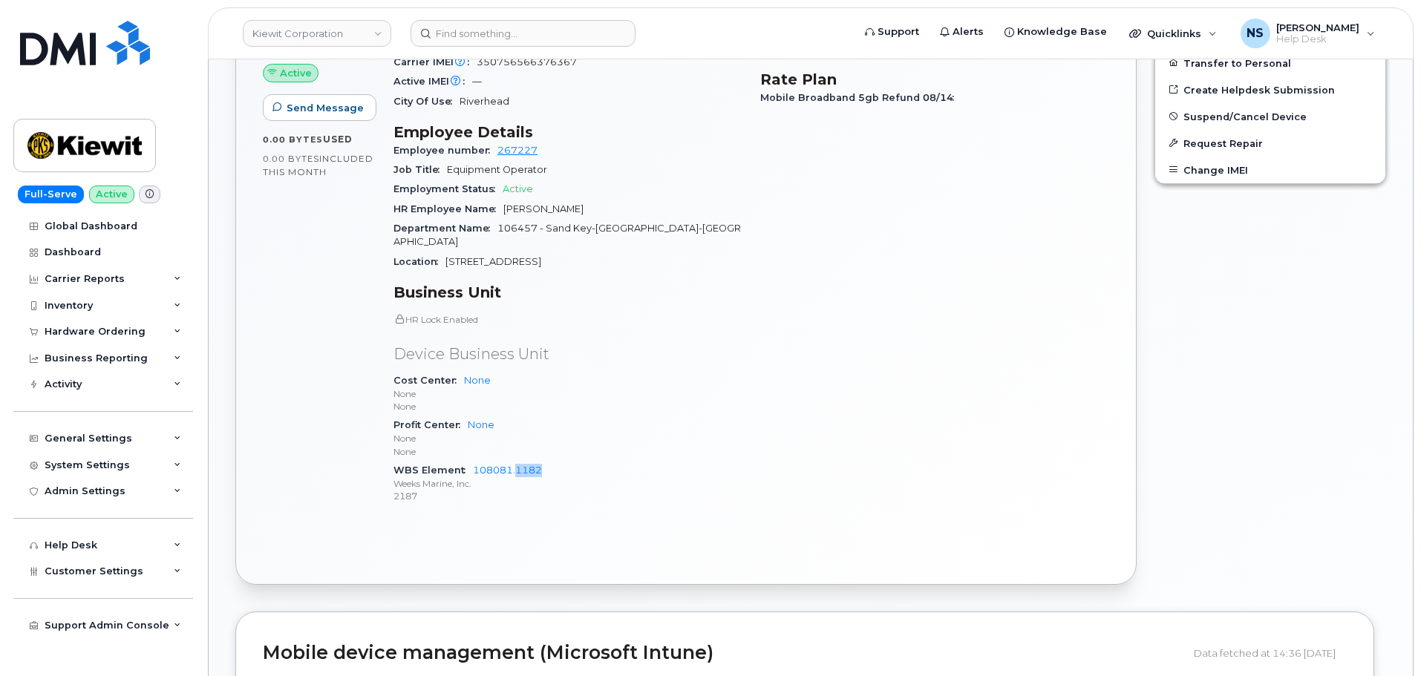
click at [595, 461] on div "WBS Element 108081.1182 Weeks Marine, Inc. 2187" at bounding box center [567, 483] width 349 height 45
click at [571, 461] on div "WBS Element 108081.1182 Weeks Marine, Inc. 2187" at bounding box center [567, 483] width 349 height 45
drag, startPoint x: 537, startPoint y: 462, endPoint x: 474, endPoint y: 266, distance: 205.9
click at [473, 461] on div "WBS Element 108081.1182 Weeks Marine, Inc. 2187" at bounding box center [567, 483] width 349 height 45
copy link "108081.1182"
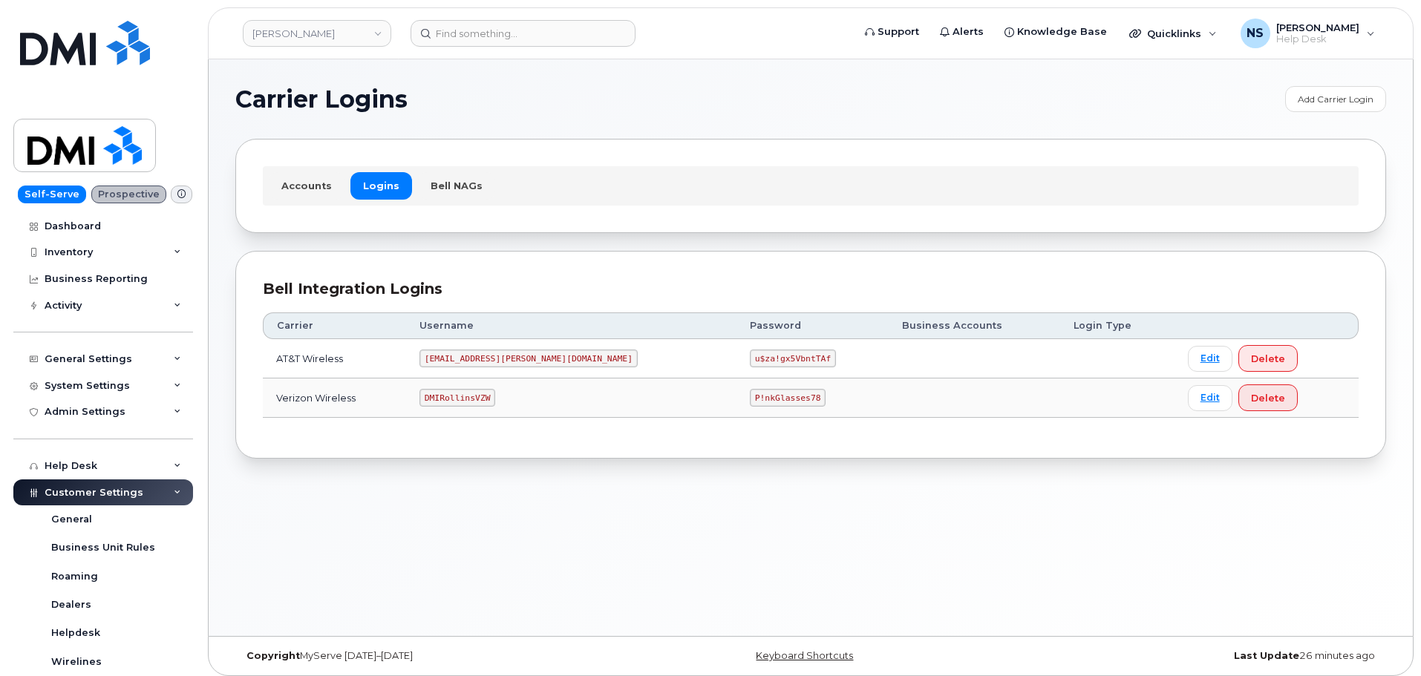
click at [474, 356] on code "[EMAIL_ADDRESS][PERSON_NAME][DOMAIN_NAME]" at bounding box center [528, 359] width 218 height 18
click at [469, 386] on td "DMIRollinsVZW" at bounding box center [571, 398] width 330 height 39
click at [469, 390] on code "DMIRollinsVZW" at bounding box center [457, 398] width 76 height 18
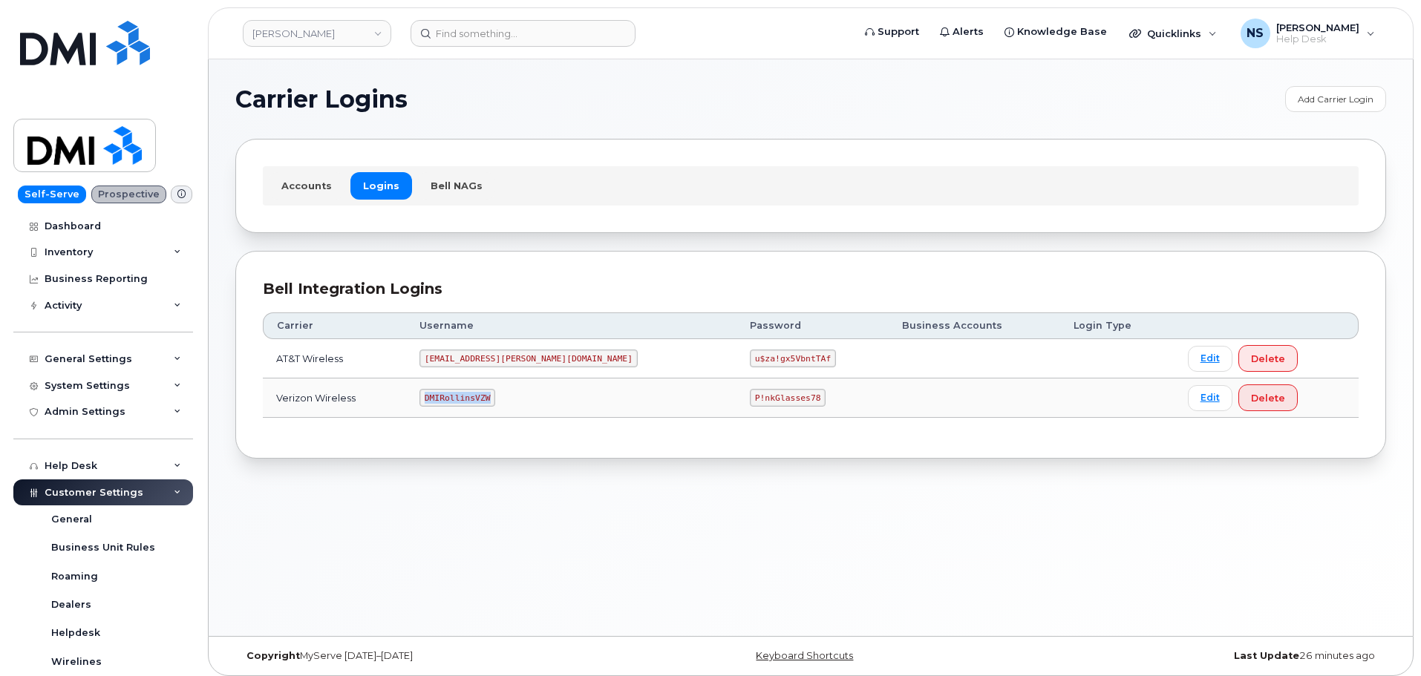
copy code "DMIRollinsVZW"
click at [750, 391] on code "P!nkGlasses78" at bounding box center [788, 398] width 76 height 18
copy code "P!nkGlasses78"
